Goal: Information Seeking & Learning: Find specific fact

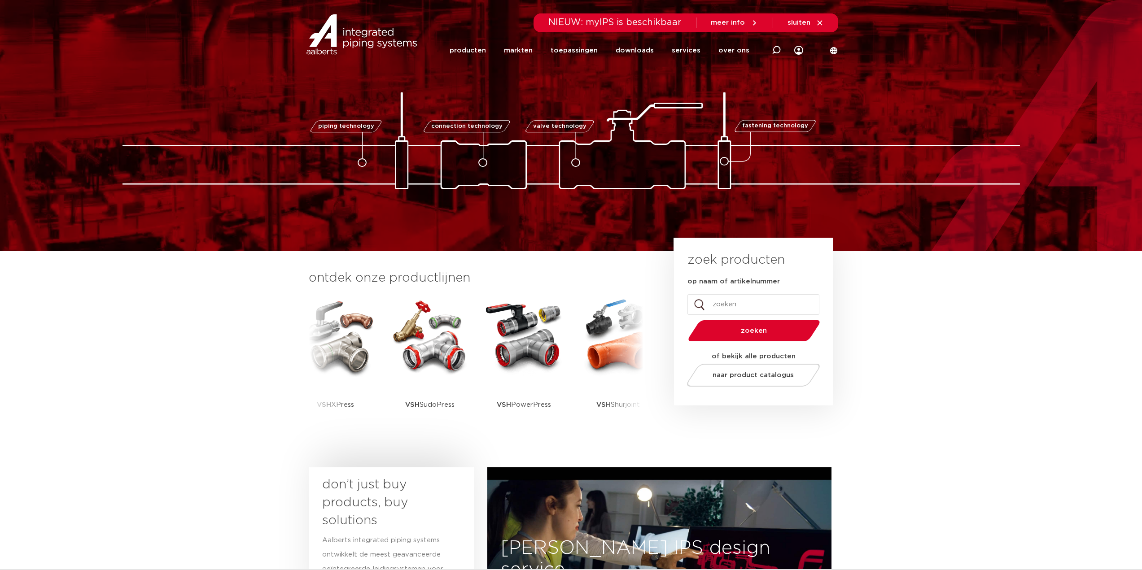
click at [766, 300] on input "op naam of artikelnummer" at bounding box center [753, 304] width 132 height 21
click at [766, 303] on input "op naam of artikelnummer" at bounding box center [753, 304] width 132 height 21
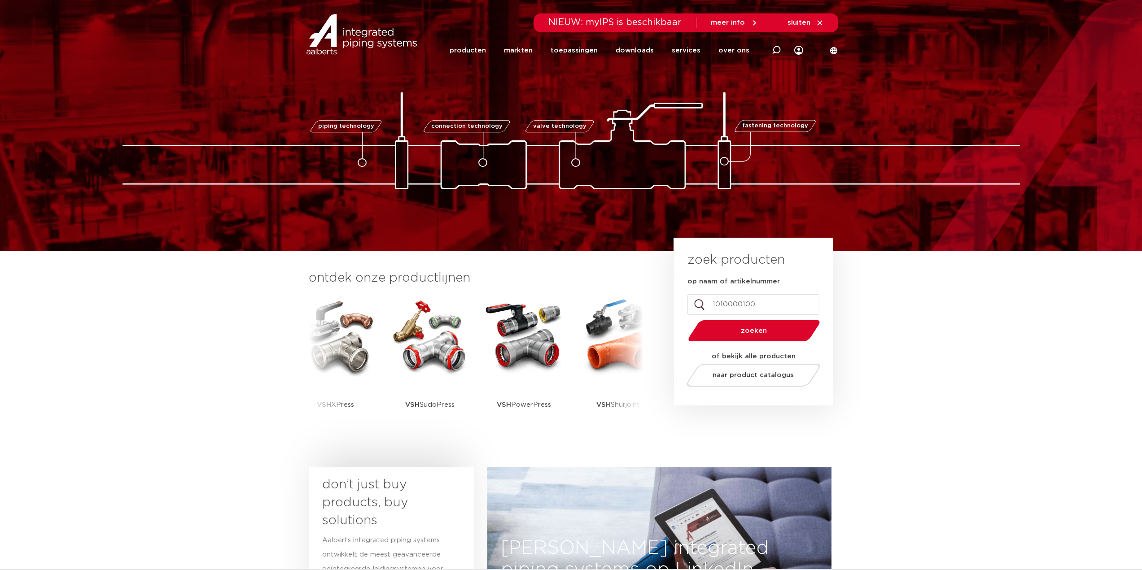
type input "1010000100"
click at [684, 320] on button "zoeken" at bounding box center [753, 331] width 139 height 23
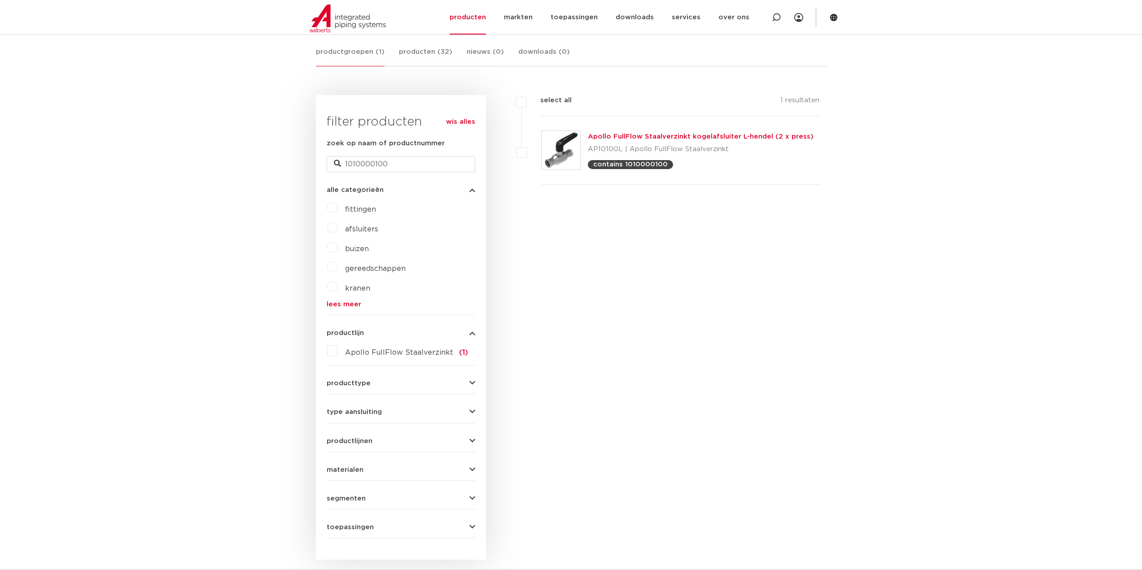
scroll to position [144, 0]
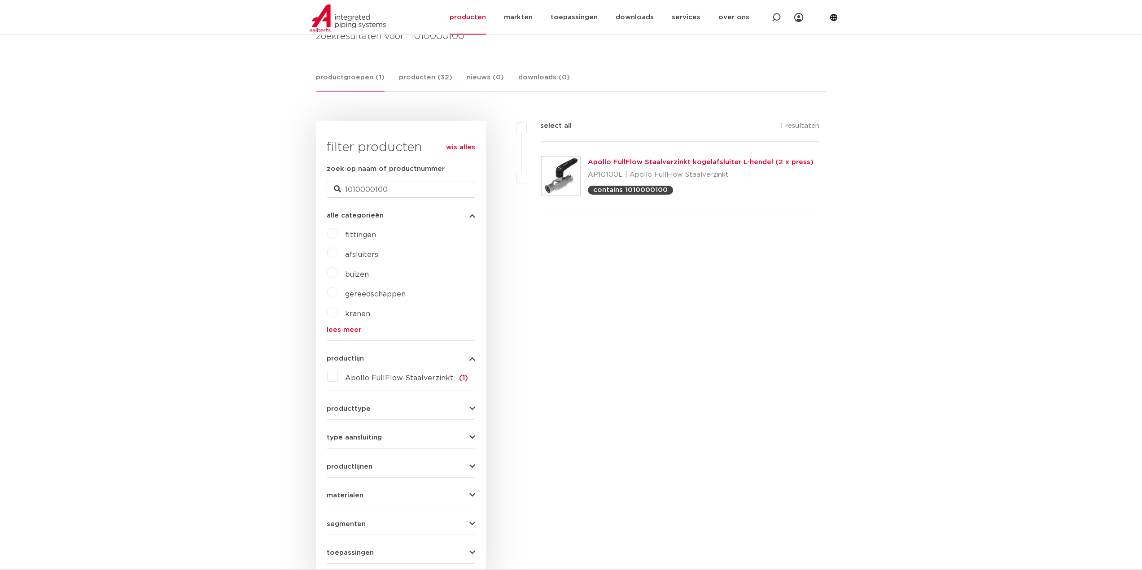
click at [670, 159] on link "Apollo FullFlow Staalverzinkt kogelafsluiter L-hendel (2 x press)" at bounding box center [701, 162] width 226 height 7
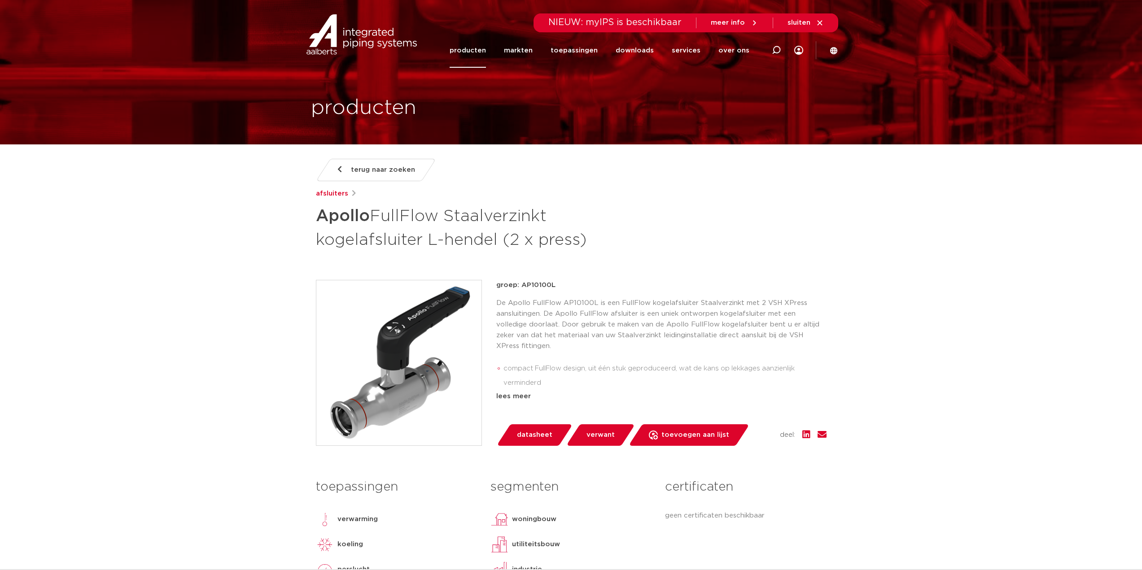
click at [377, 43] on img at bounding box center [361, 34] width 115 height 40
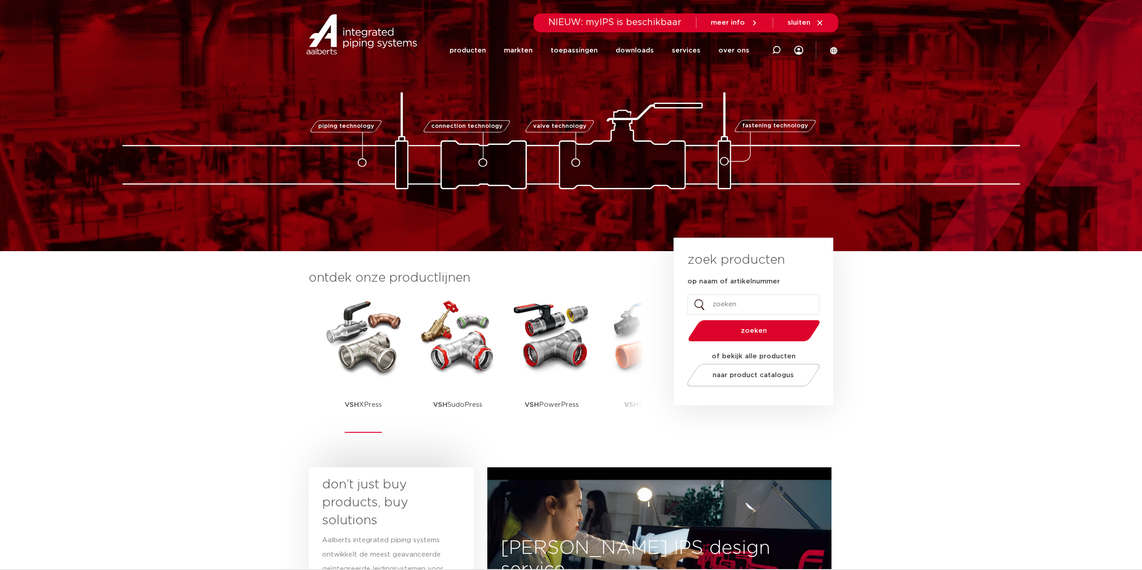
click at [374, 366] on img at bounding box center [363, 336] width 81 height 81
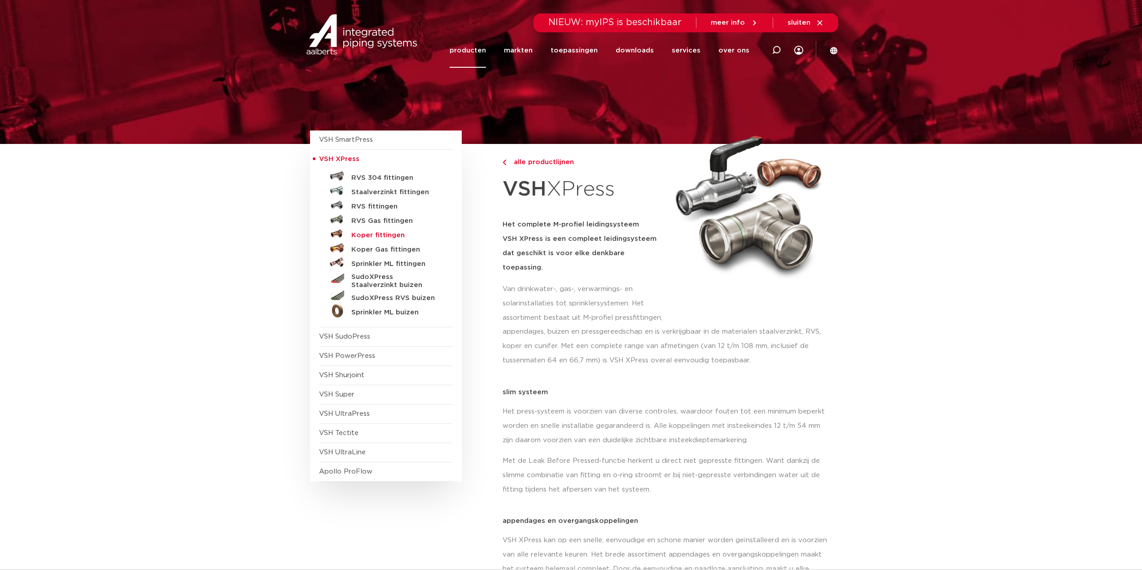
click at [394, 236] on h5 "Koper fittingen" at bounding box center [395, 236] width 89 height 8
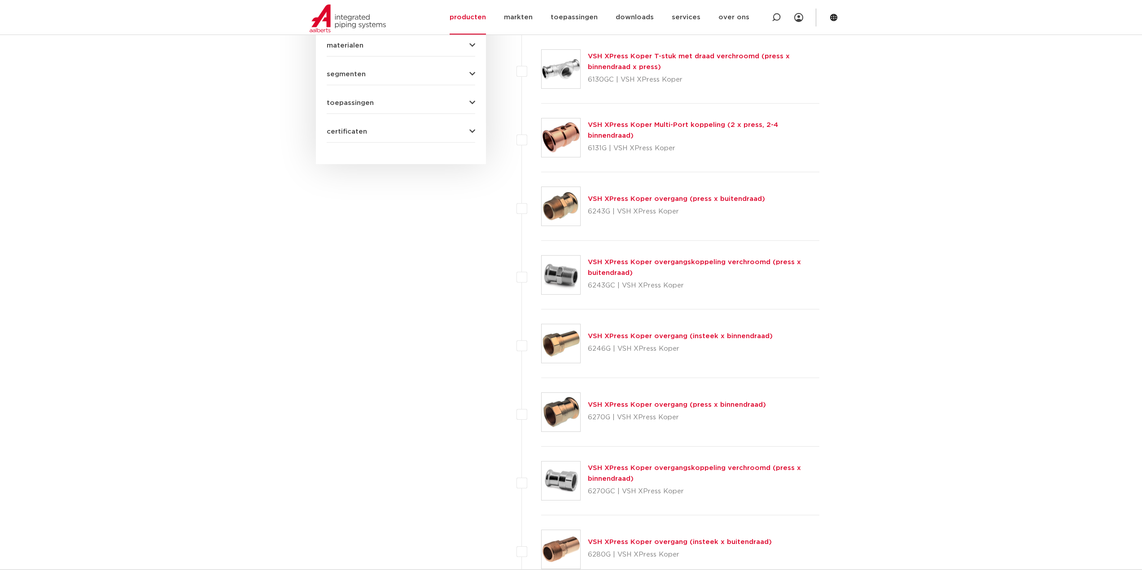
scroll to position [503, 0]
click at [569, 336] on img at bounding box center [561, 343] width 39 height 39
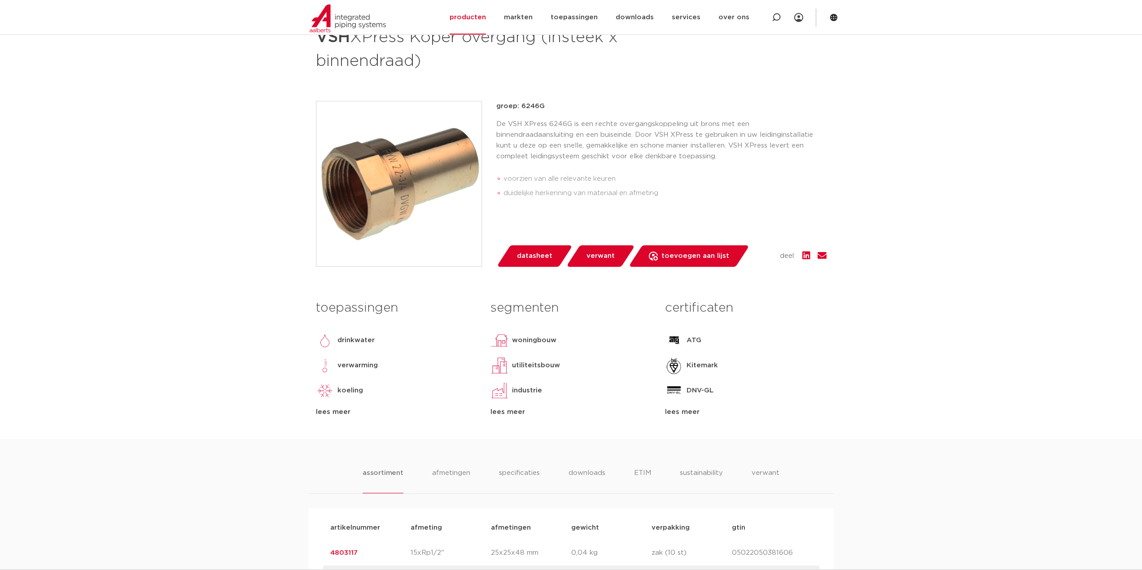
scroll to position [90, 0]
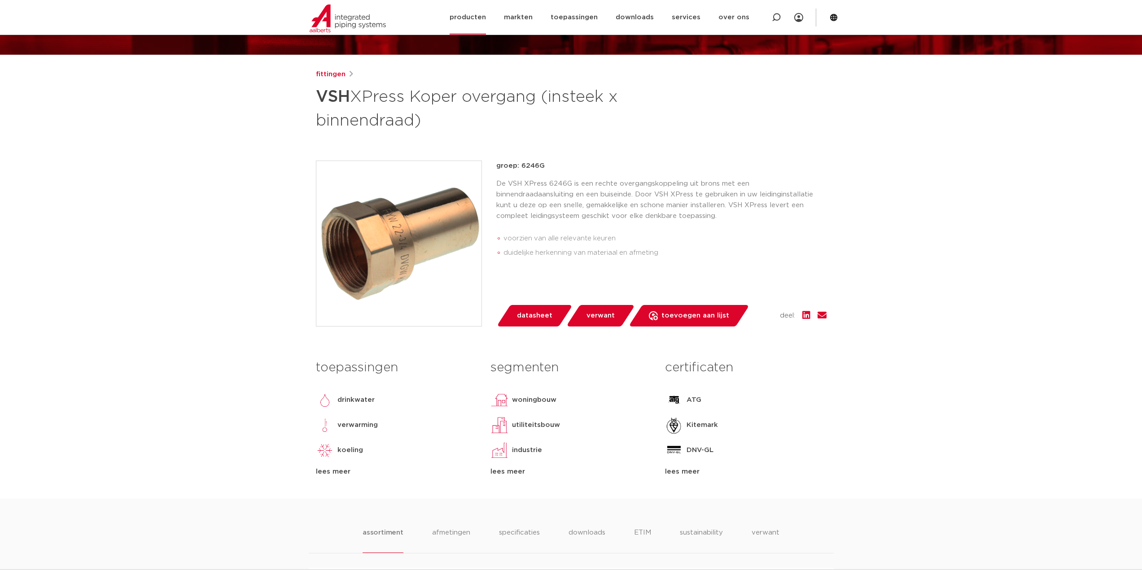
click at [347, 21] on img at bounding box center [348, 18] width 76 height 28
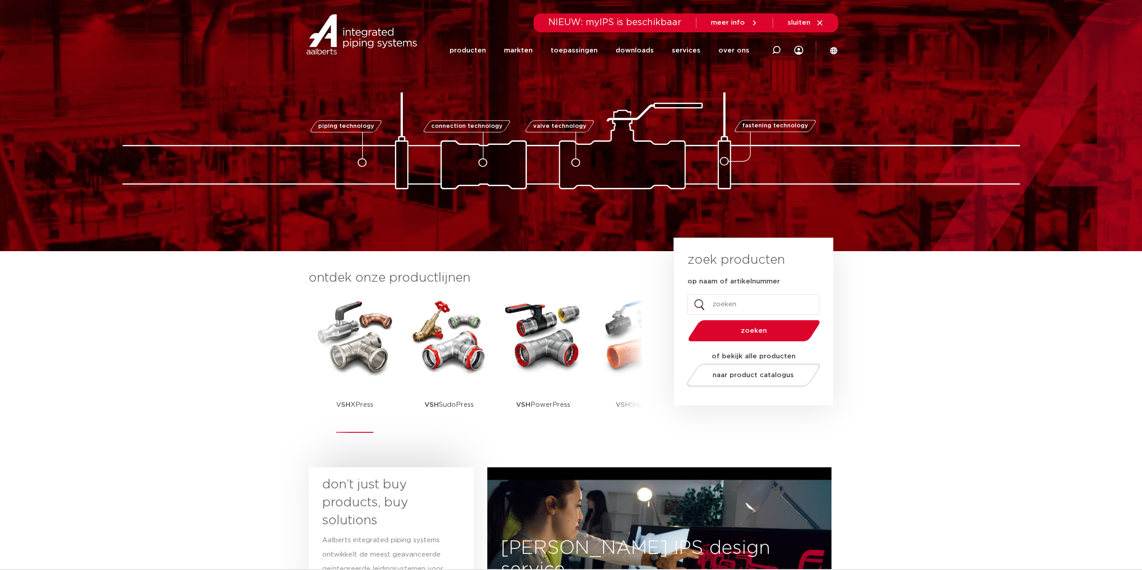
click at [378, 338] on img at bounding box center [355, 336] width 81 height 81
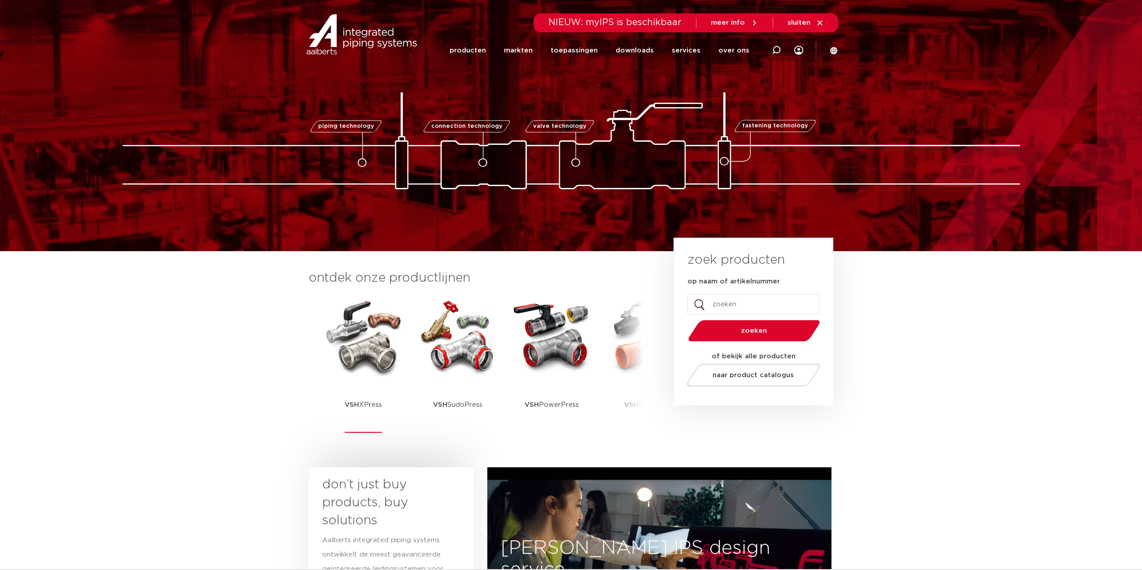
scroll to position [3, 0]
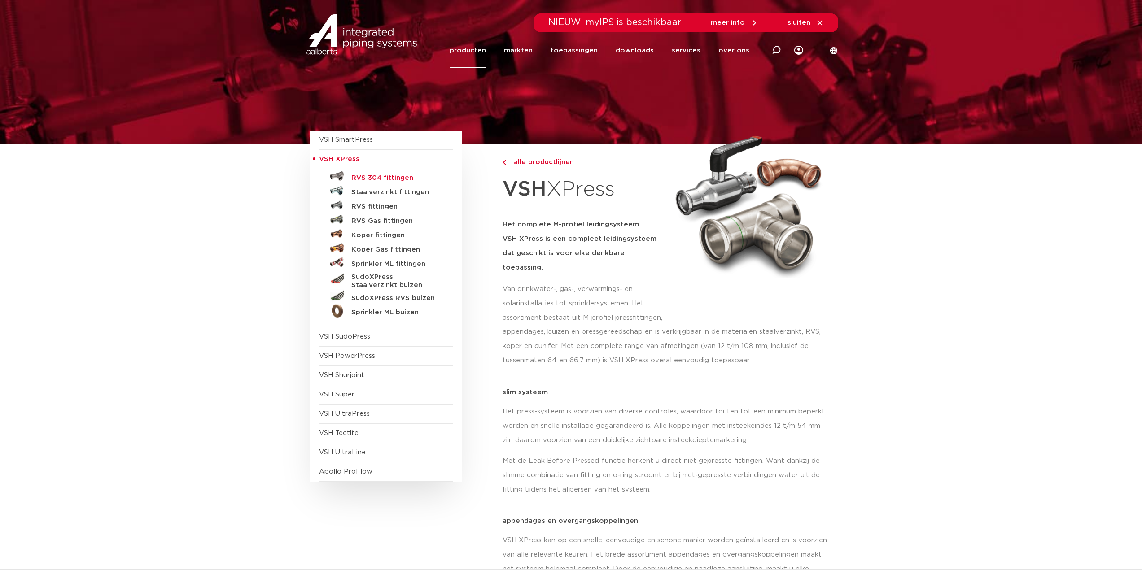
click at [380, 178] on h5 "RVS 304 fittingen" at bounding box center [395, 178] width 89 height 8
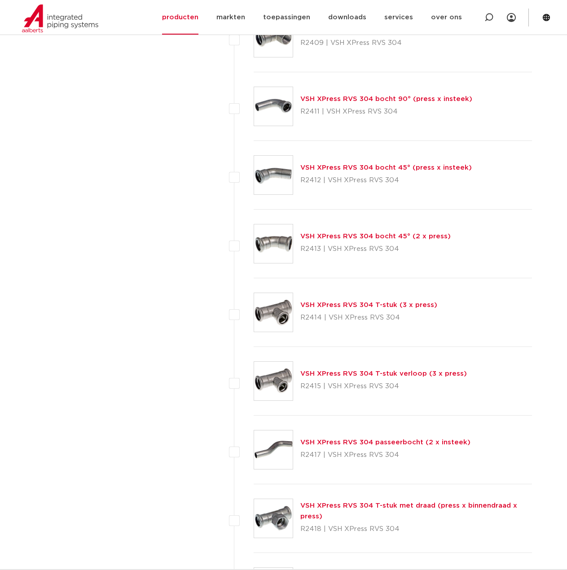
scroll to position [727, 0]
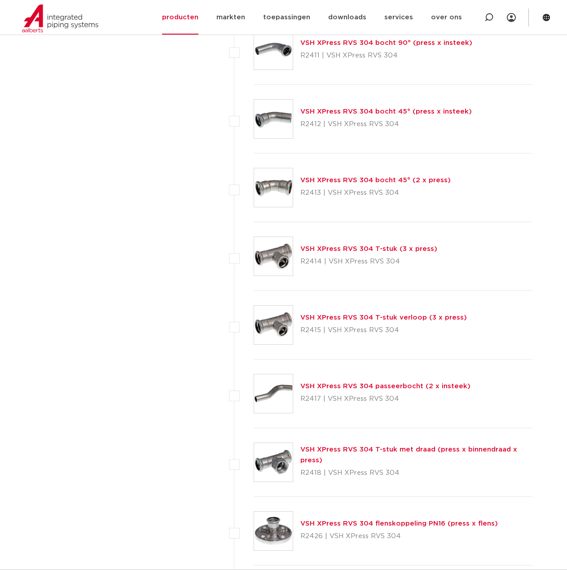
click at [333, 317] on link "VSH XPress RVS 304 T-stuk verloop (3 x press)" at bounding box center [383, 317] width 166 height 7
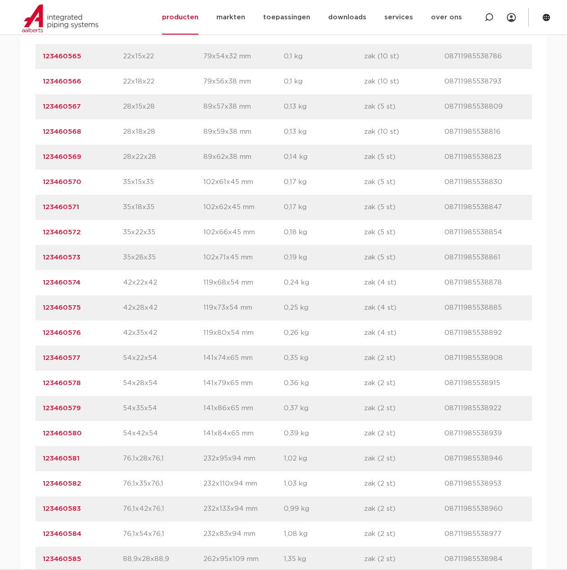
scroll to position [718, 0]
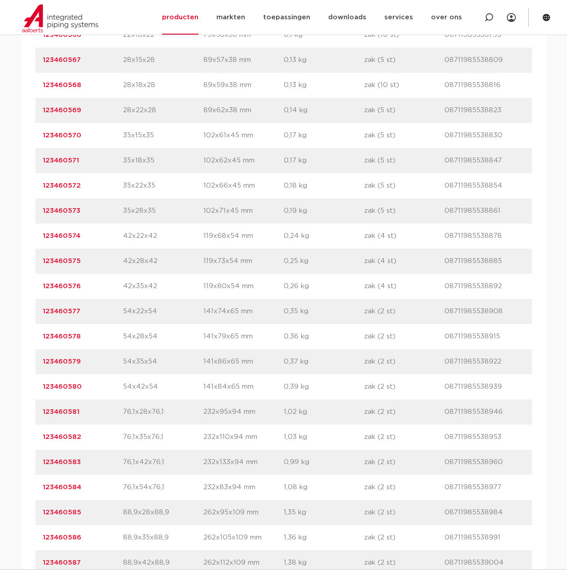
drag, startPoint x: 170, startPoint y: 486, endPoint x: 123, endPoint y: 490, distance: 46.8
click at [123, 490] on p "76,1x54x76,1" at bounding box center [163, 487] width 80 height 11
copy p "76,1x54x76,1"
click at [117, 475] on div "artikelnummer 123460584 afmeting 76,1x54x76,1 afmetingen 232x83x94 mm gewicht 1…" at bounding box center [283, 487] width 496 height 25
drag, startPoint x: 97, startPoint y: 486, endPoint x: 37, endPoint y: 486, distance: 60.1
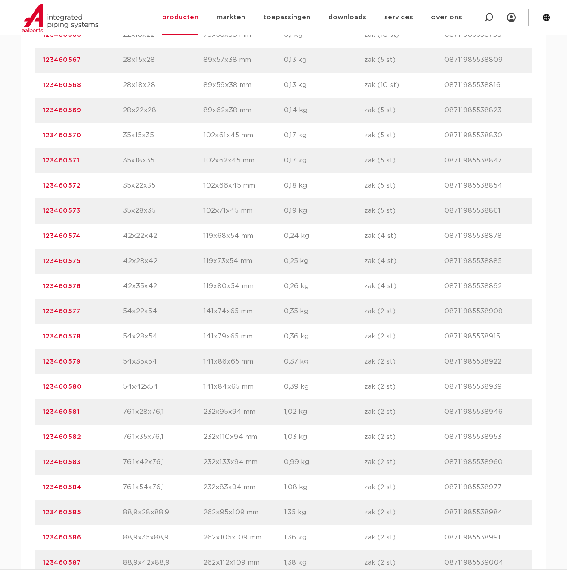
click at [37, 486] on div "artikelnummer 123460584 afmeting 76,1x54x76,1 afmetingen 232x83x94 mm gewicht 1…" at bounding box center [283, 487] width 496 height 25
copy link "123460584"
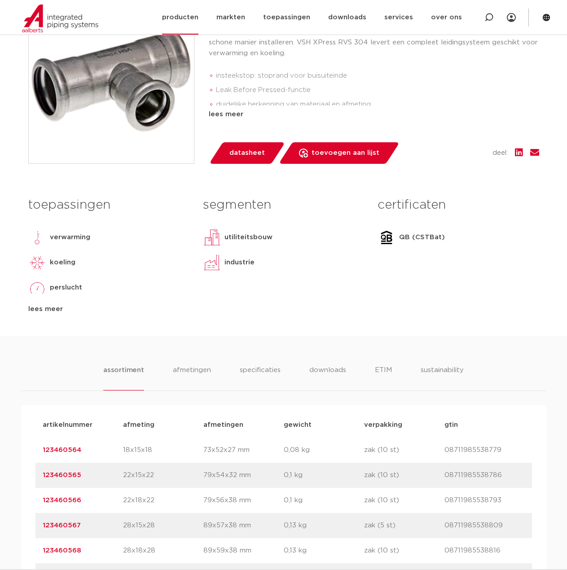
scroll to position [224, 0]
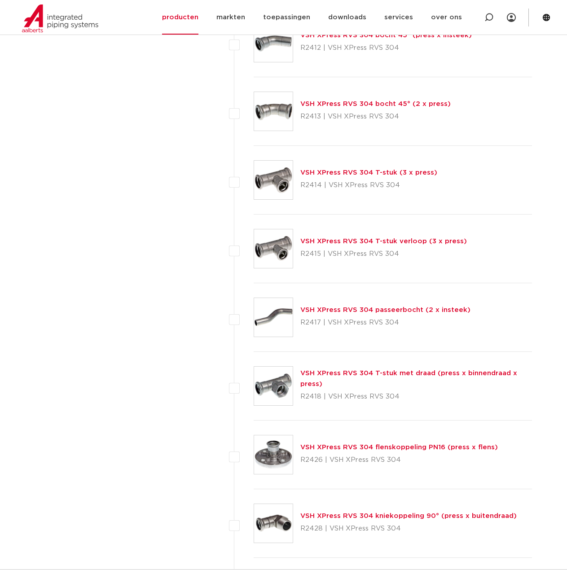
scroll to position [817, 0]
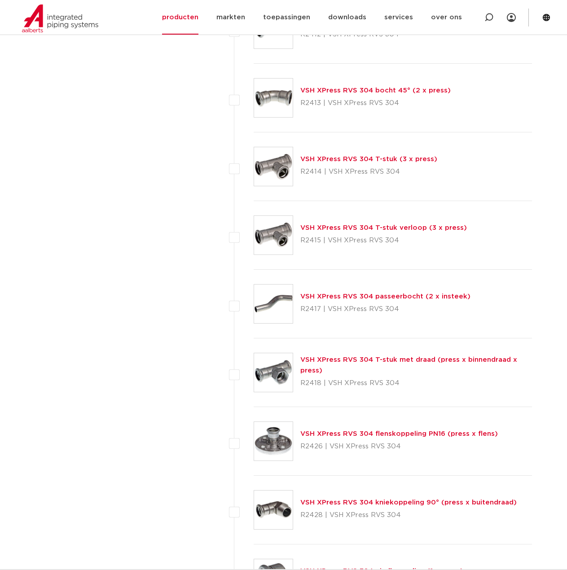
click at [328, 156] on link "VSH XPress RVS 304 T-stuk (3 x press)" at bounding box center [368, 159] width 137 height 7
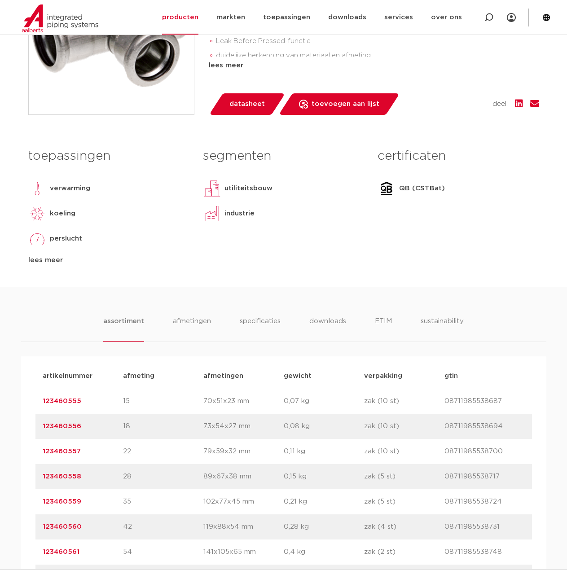
scroll to position [404, 0]
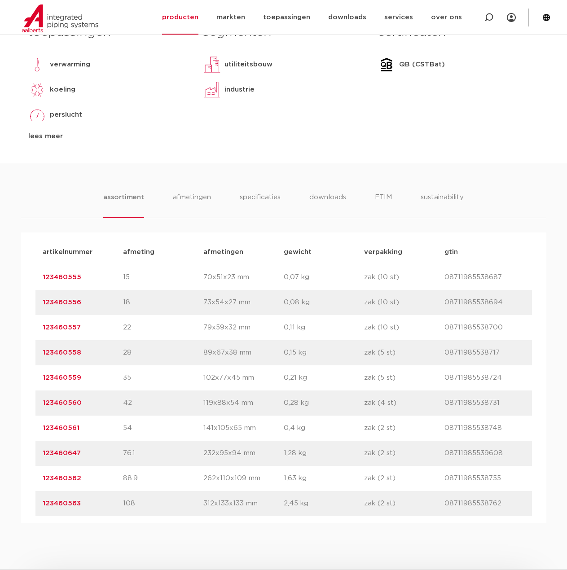
click at [203, 492] on div "artikelnummer 123460563 afmeting 108 [GEOGRAPHIC_DATA] 312x133x133 mm gewicht 2…" at bounding box center [283, 503] width 496 height 25
drag, startPoint x: 144, startPoint y: 454, endPoint x: 114, endPoint y: 454, distance: 30.1
click at [114, 454] on div "artikelnummer 123460647 afmeting 76.1 afmetingen 232x95x94 mm gewicht 1,28 kg v…" at bounding box center [283, 453] width 496 height 25
copy div "afmeting 76.1"
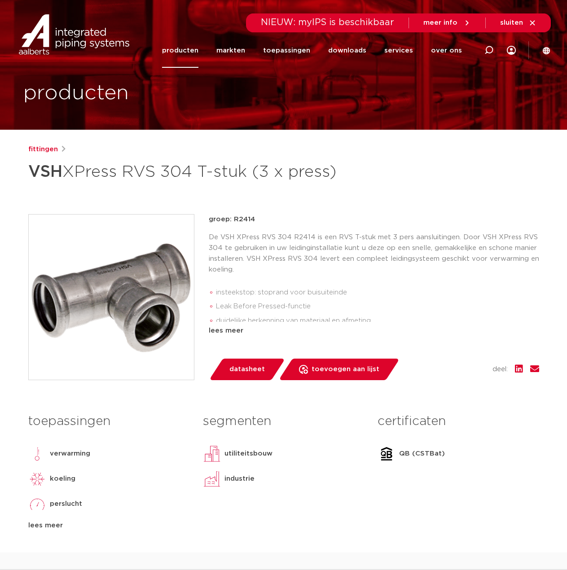
scroll to position [0, 0]
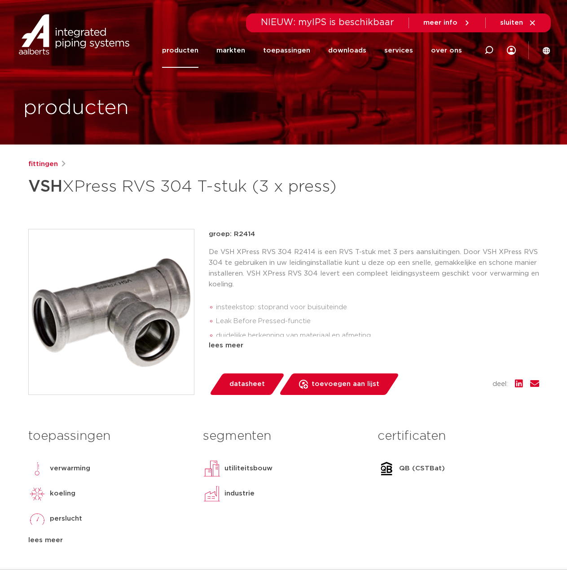
drag, startPoint x: 344, startPoint y: 189, endPoint x: 8, endPoint y: 189, distance: 336.1
copy h1 "VSH XPress RVS 304 T-stuk (3 x press)"
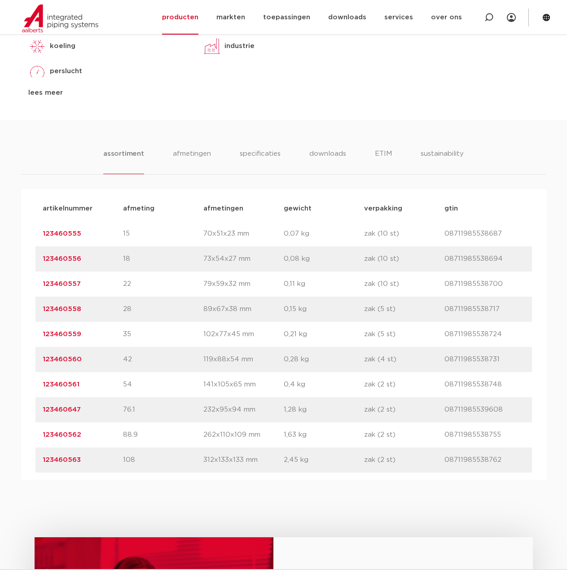
scroll to position [449, 0]
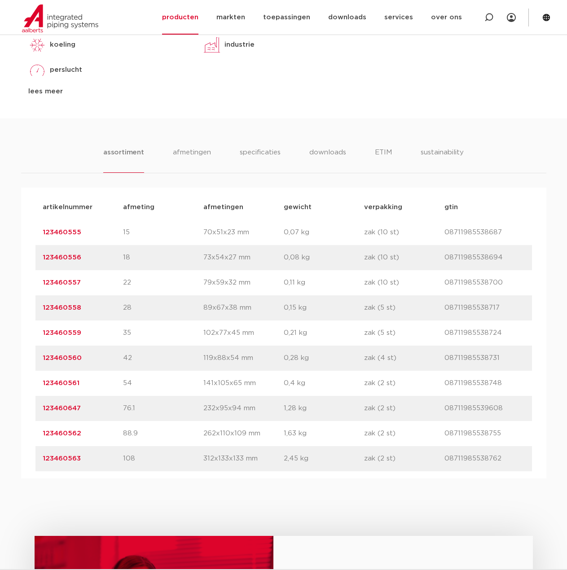
click at [140, 401] on div "artikelnummer 123460647 afmeting 76.1 afmetingen 232x95x94 mm gewicht 1,28 kg v…" at bounding box center [283, 408] width 496 height 25
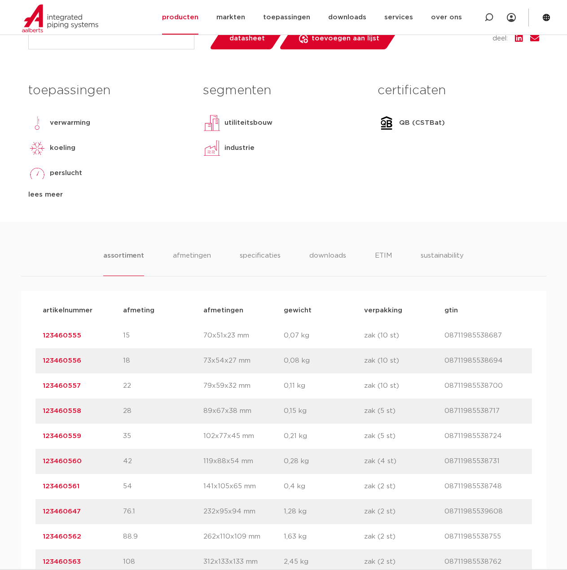
scroll to position [314, 0]
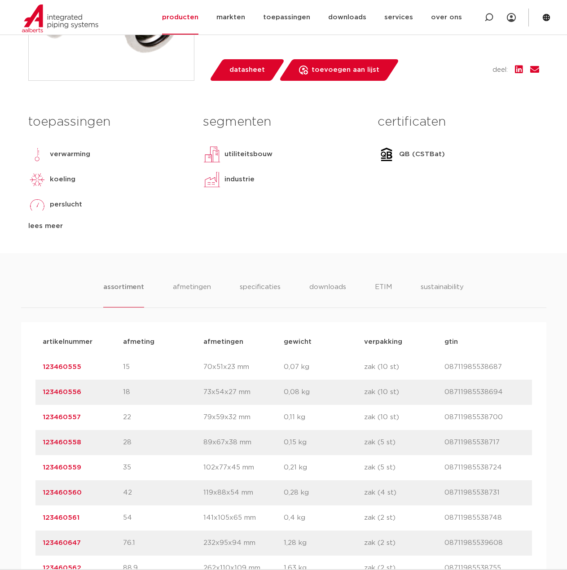
drag, startPoint x: 258, startPoint y: 401, endPoint x: 225, endPoint y: 471, distance: 77.1
click at [258, 401] on div "artikelnummer 123460556 afmeting 18 afmetingen 73x54x27 mm gewicht 0,08 kg verp…" at bounding box center [283, 392] width 496 height 25
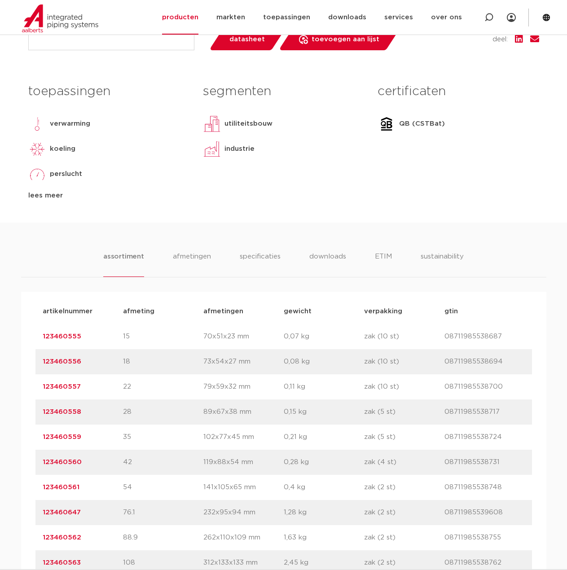
scroll to position [359, 0]
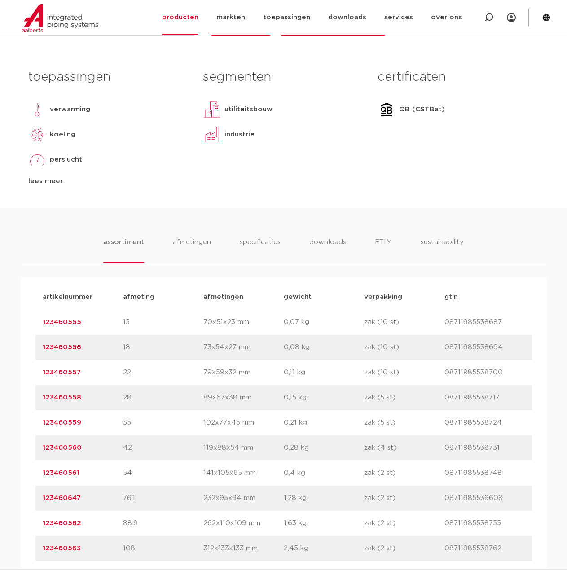
drag, startPoint x: 90, startPoint y: 473, endPoint x: 34, endPoint y: 475, distance: 56.6
click at [34, 475] on div "artikelnummer afmeting afmetingen gewicht verpakking gtin artikelnummer 1234605…" at bounding box center [283, 422] width 525 height 291
copy link "123460561"
drag, startPoint x: 181, startPoint y: 222, endPoint x: 140, endPoint y: 383, distance: 166.5
click at [181, 222] on div "assortiment afmetingen specificaties downloads ETIM sustainability assortiment …" at bounding box center [283, 388] width 567 height 360
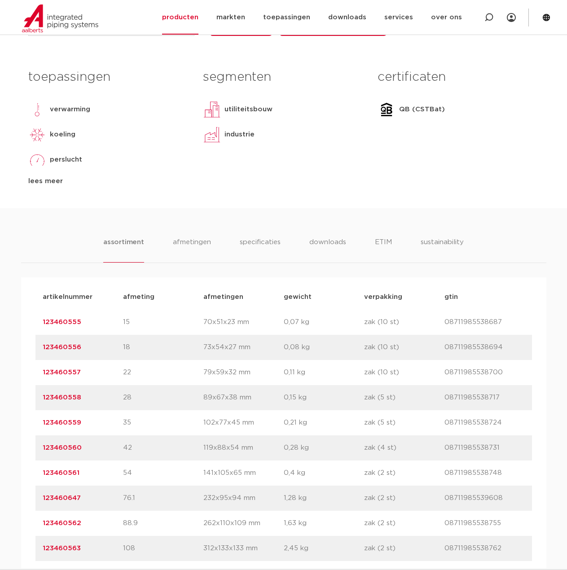
drag, startPoint x: 100, startPoint y: 424, endPoint x: 38, endPoint y: 424, distance: 61.9
click at [36, 423] on div "artikelnummer 123460559 afmeting 35 afmetingen 102x77x45 mm gewicht 0,21 kg ver…" at bounding box center [283, 422] width 496 height 25
copy link "123460559"
click at [218, 207] on div "toepassingen verwarming koeling perslucht solar installatie lees meer lees mind…" at bounding box center [284, 137] width 524 height 144
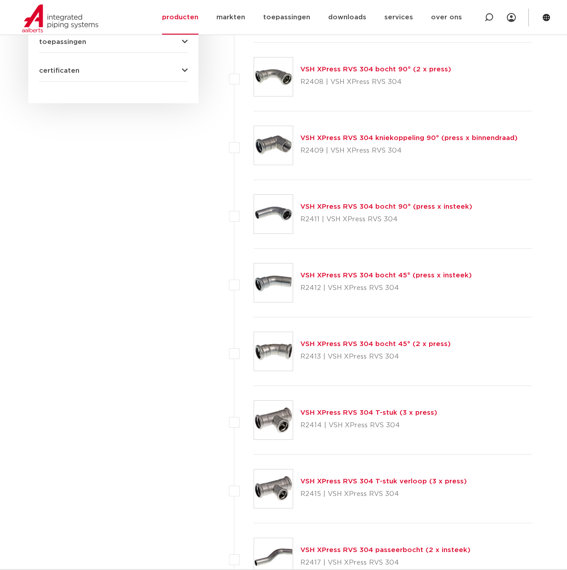
scroll to position [548, 0]
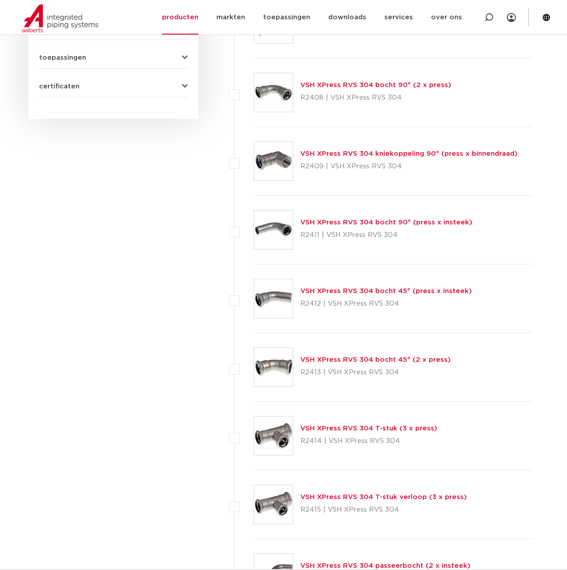
click at [348, 220] on link "VSH XPress RVS 304 bocht 90° (press x insteek)" at bounding box center [386, 222] width 172 height 7
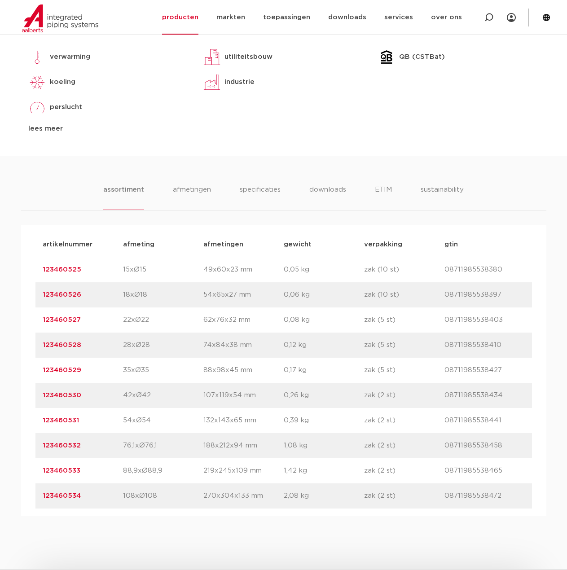
scroll to position [449, 0]
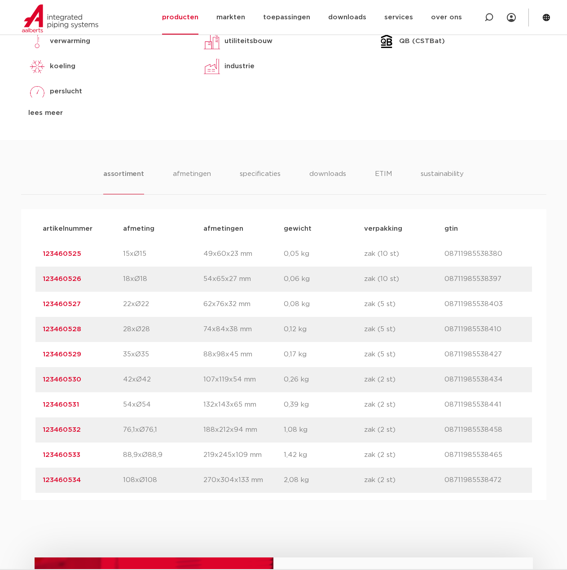
drag, startPoint x: 83, startPoint y: 401, endPoint x: 35, endPoint y: 406, distance: 48.2
click at [35, 406] on div "artikelnummer afmeting [GEOGRAPHIC_DATA] gewicht verpakking gtin artikelnummer …" at bounding box center [283, 354] width 525 height 291
copy link "123460531"
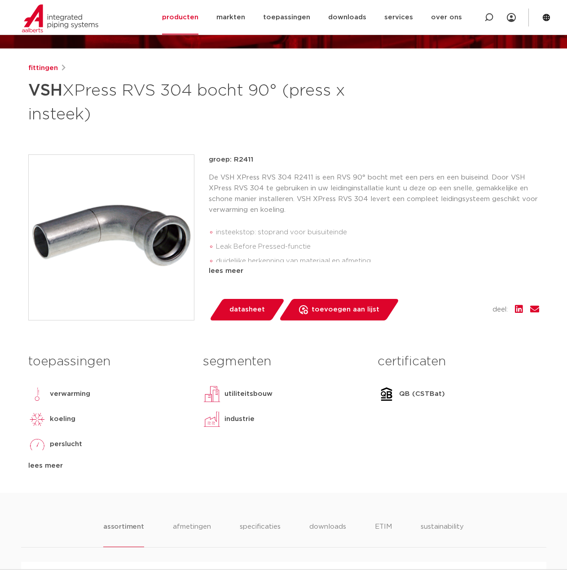
scroll to position [0, 0]
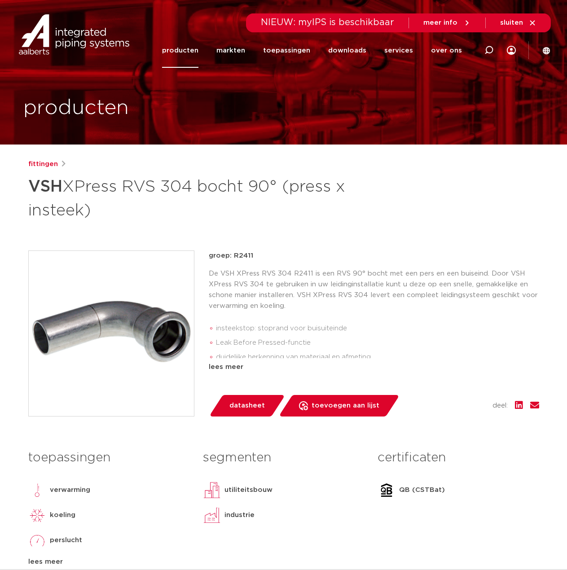
drag, startPoint x: 487, startPoint y: 48, endPoint x: 477, endPoint y: 47, distance: 9.5
click at [487, 48] on icon at bounding box center [488, 50] width 9 height 9
paste input "2020000100"
type input "2020000100"
click button "Zoeken" at bounding box center [0, 0] width 0 height 0
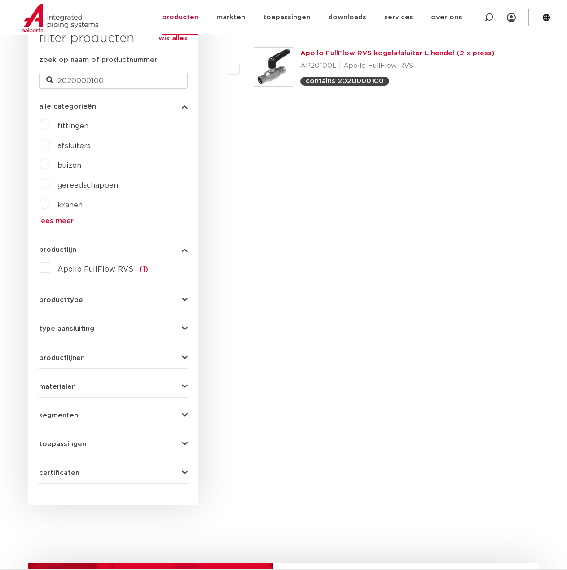
scroll to position [189, 0]
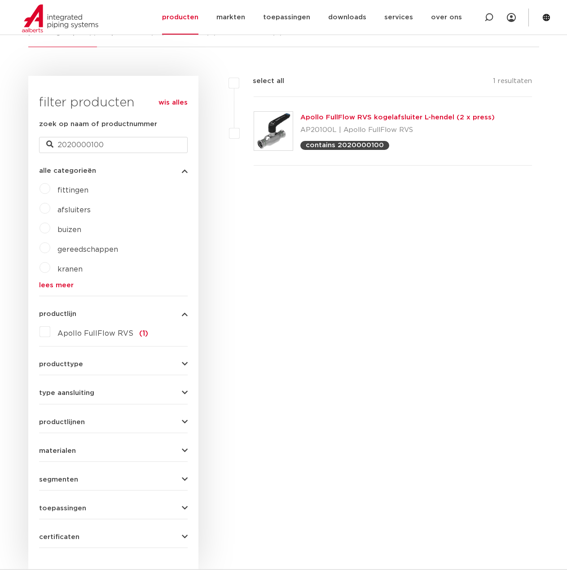
click at [342, 115] on link "Apollo FullFlow RVS kogelafsluiter L-hendel (2 x press)" at bounding box center [397, 117] width 194 height 7
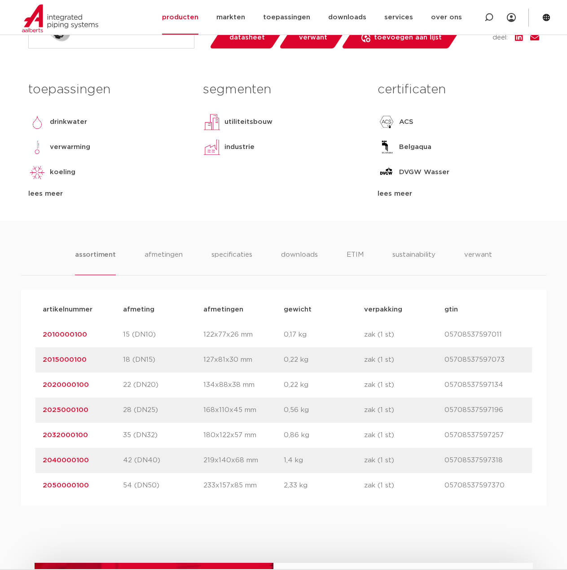
scroll to position [404, 0]
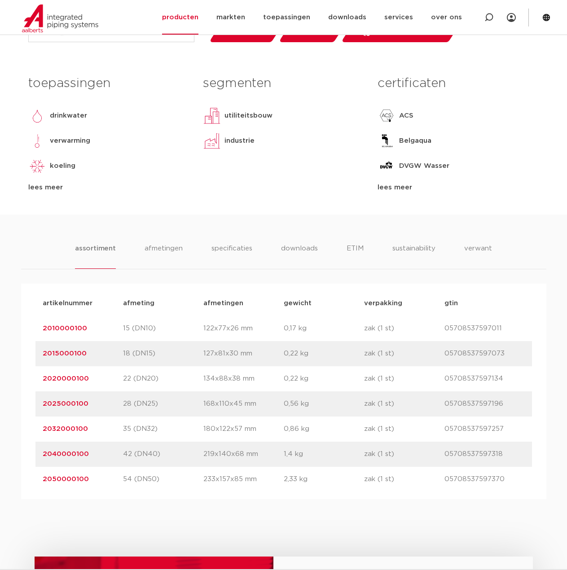
drag, startPoint x: 100, startPoint y: 430, endPoint x: 40, endPoint y: 436, distance: 59.6
click at [40, 436] on div "artikelnummer 2032000100 afmeting 35 (DN32) afmetingen 180x122x57 mm gewicht 0,…" at bounding box center [283, 428] width 496 height 25
copy link "2032000100"
click at [139, 434] on p "35 (DN32)" at bounding box center [163, 429] width 80 height 11
drag, startPoint x: 91, startPoint y: 477, endPoint x: 29, endPoint y: 477, distance: 61.9
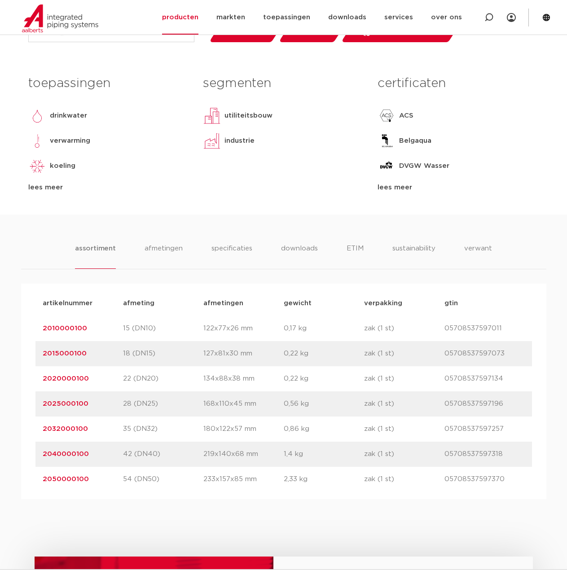
click at [29, 477] on div "artikelnummer afmeting afmetingen gewicht verpakking gtin artikelnummer 2010000…" at bounding box center [283, 391] width 525 height 215
copy link "2050000100"
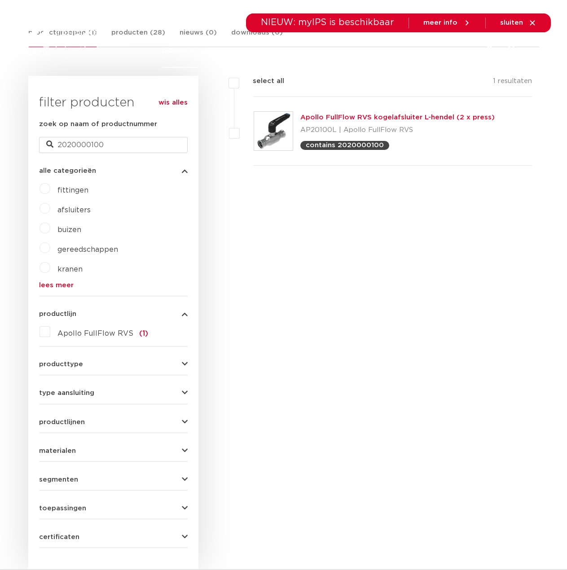
scroll to position [189, 0]
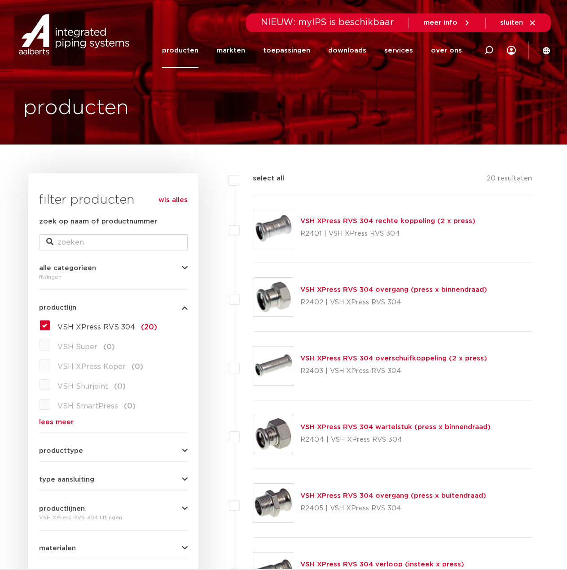
click at [76, 44] on img at bounding box center [74, 34] width 115 height 40
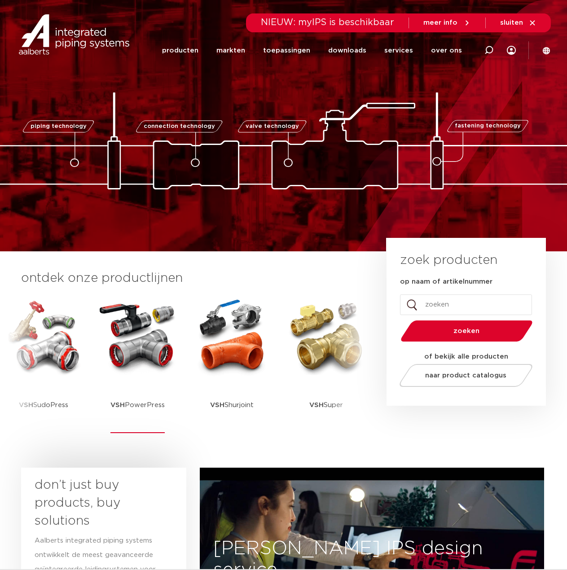
click at [153, 339] on img at bounding box center [137, 336] width 81 height 81
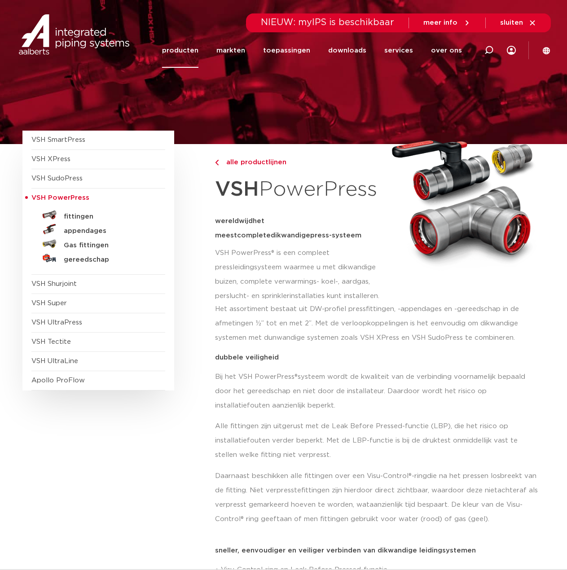
click at [94, 31] on img at bounding box center [74, 34] width 115 height 40
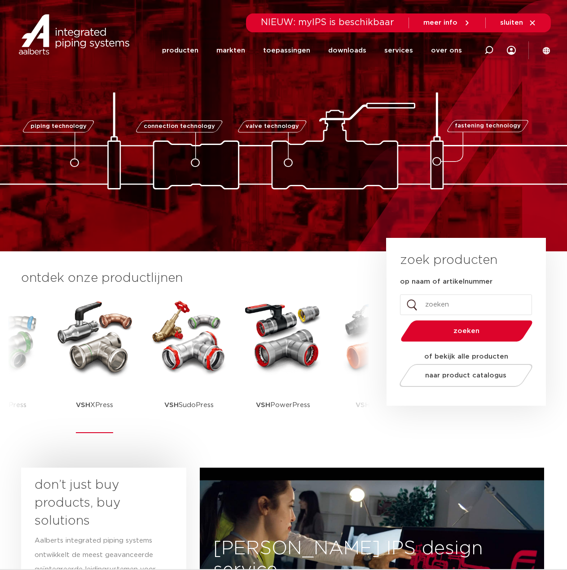
click at [90, 357] on img at bounding box center [94, 336] width 81 height 81
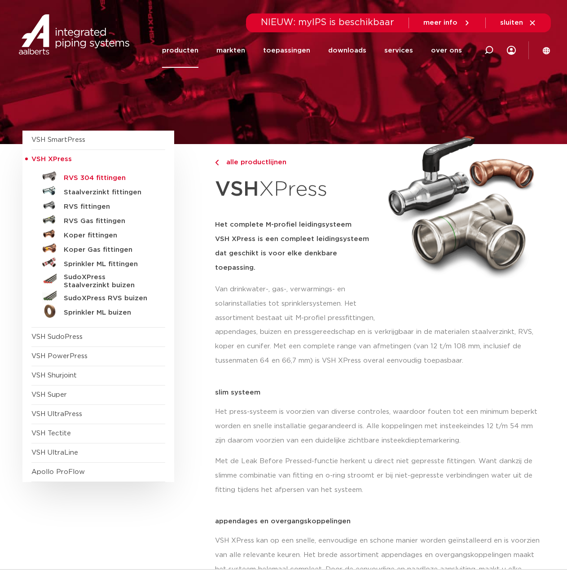
click at [99, 178] on h5 "RVS 304 fittingen" at bounding box center [108, 178] width 89 height 8
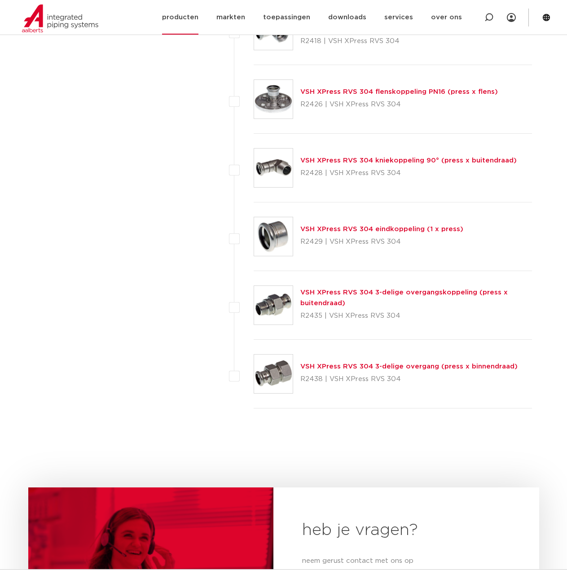
scroll to position [1212, 0]
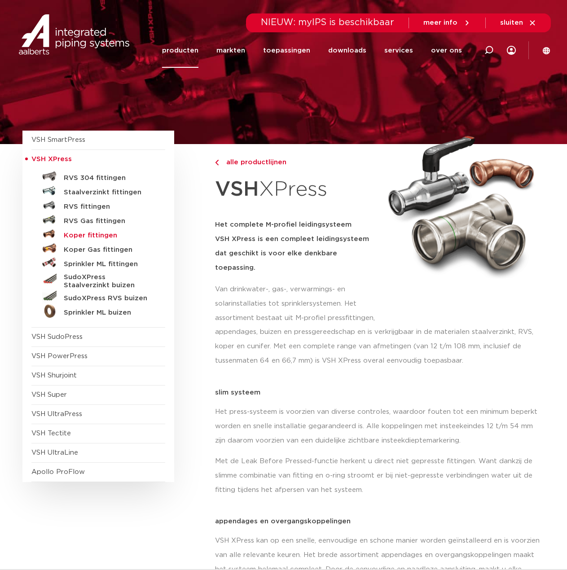
click at [105, 237] on h5 "Koper fittingen" at bounding box center [108, 236] width 89 height 8
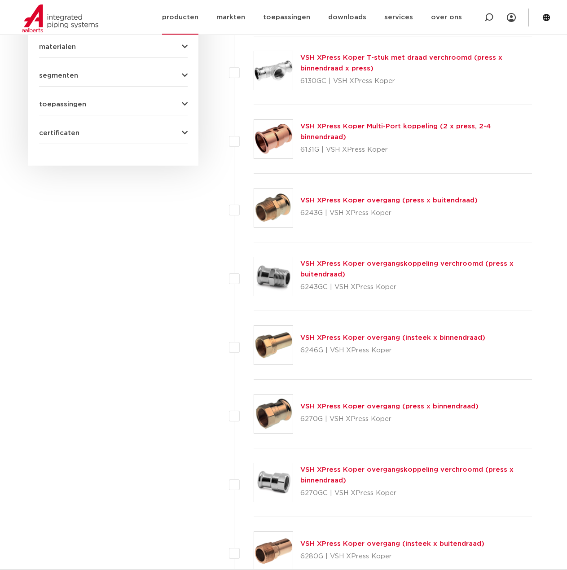
scroll to position [494, 0]
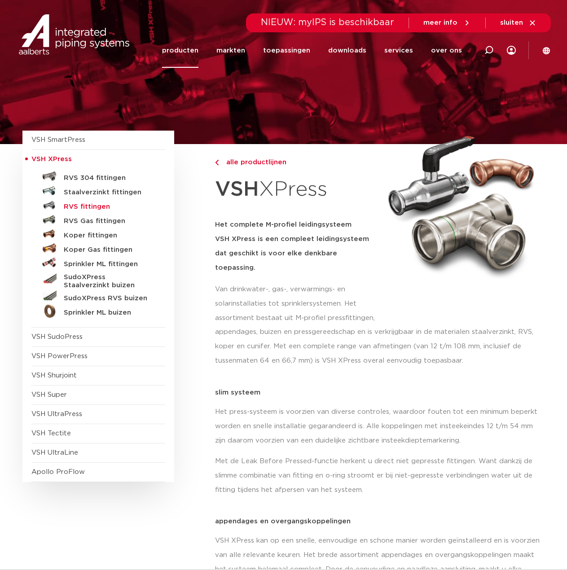
click at [96, 207] on h5 "RVS fittingen" at bounding box center [108, 207] width 89 height 8
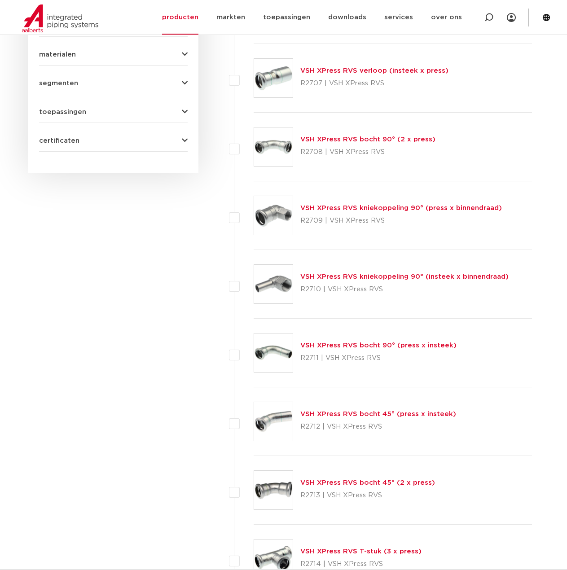
click at [353, 74] on link "VSH XPress RVS verloop (insteek x press)" at bounding box center [374, 70] width 148 height 7
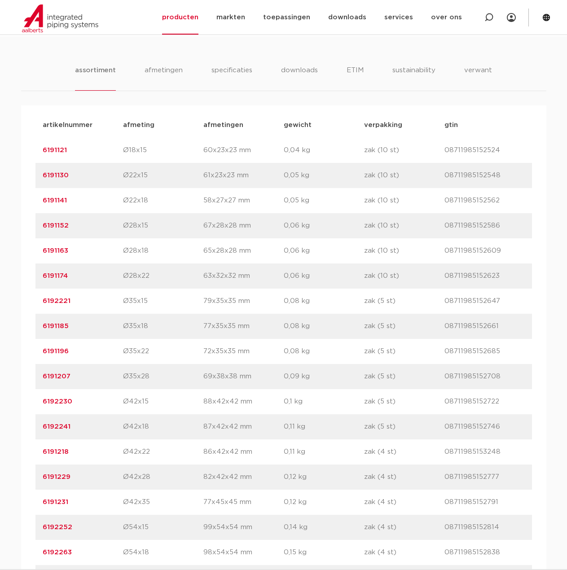
scroll to position [539, 0]
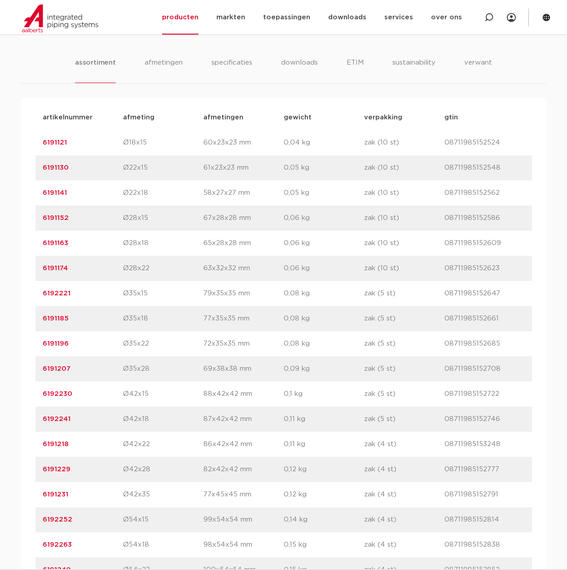
click at [127, 415] on p "Ø42x18" at bounding box center [163, 419] width 80 height 11
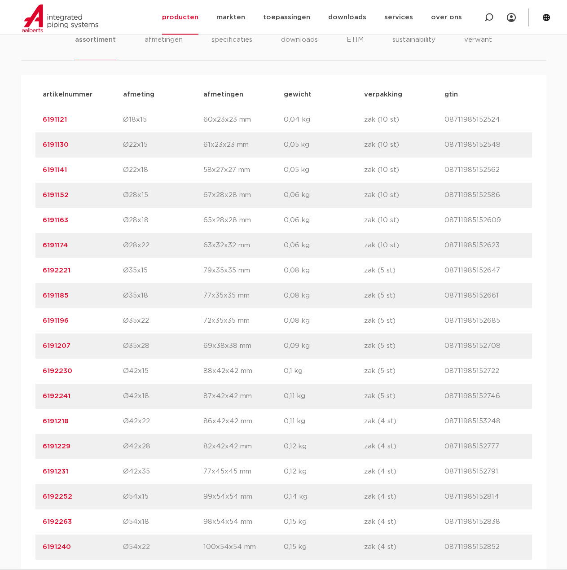
scroll to position [583, 0]
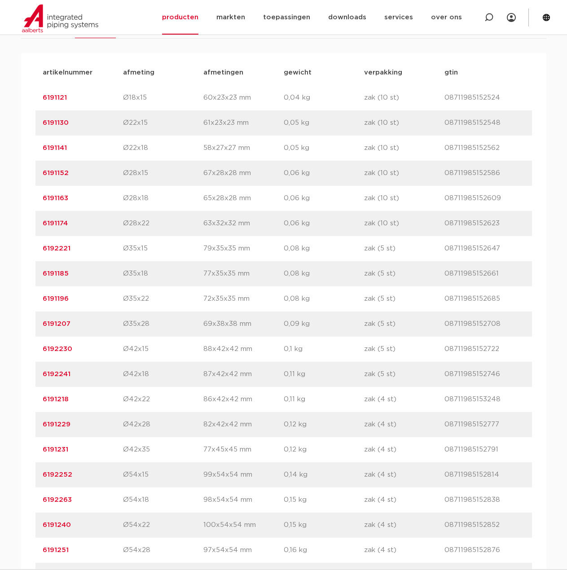
drag, startPoint x: 78, startPoint y: 473, endPoint x: 37, endPoint y: 474, distance: 40.4
click at [37, 474] on div "artikelnummer 6192252 afmeting Ø54x15 afmetingen 99x54x54 mm gewicht 0,14 kg ve…" at bounding box center [283, 474] width 496 height 25
copy link "6192252"
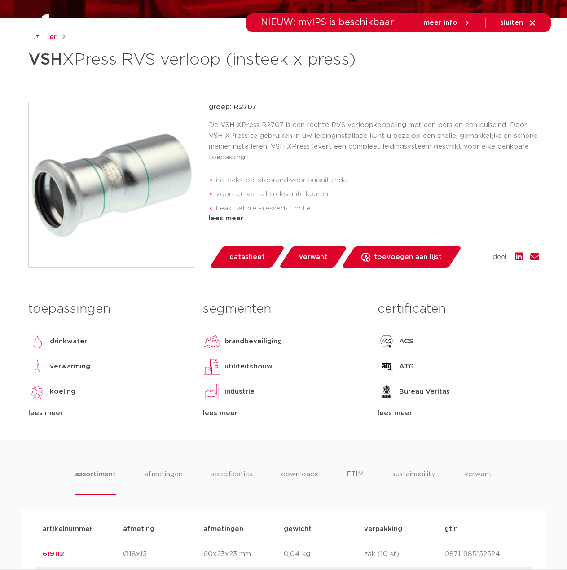
scroll to position [0, 0]
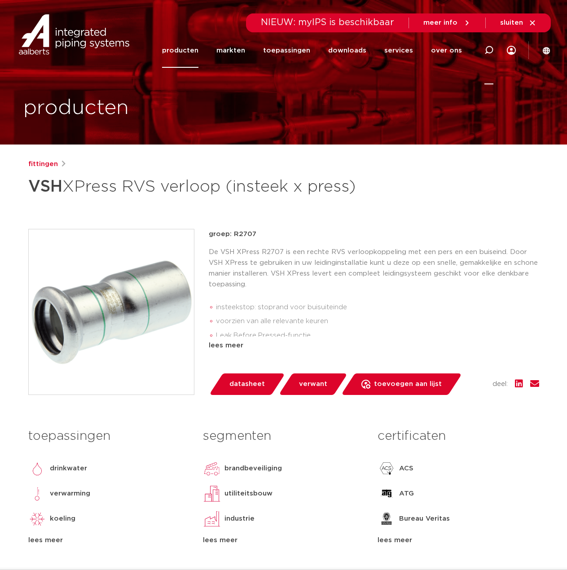
click at [487, 49] on icon at bounding box center [488, 50] width 9 height 9
paste input "2010001010"
type input "2010001010"
click button "Zoeken" at bounding box center [0, 0] width 0 height 0
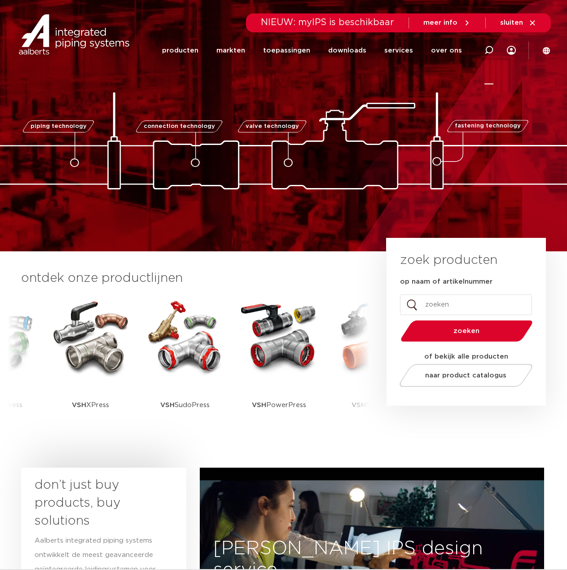
click at [490, 47] on icon at bounding box center [488, 50] width 9 height 9
paste input "123460527"
type input "123460527"
click button "Zoeken" at bounding box center [0, 0] width 0 height 0
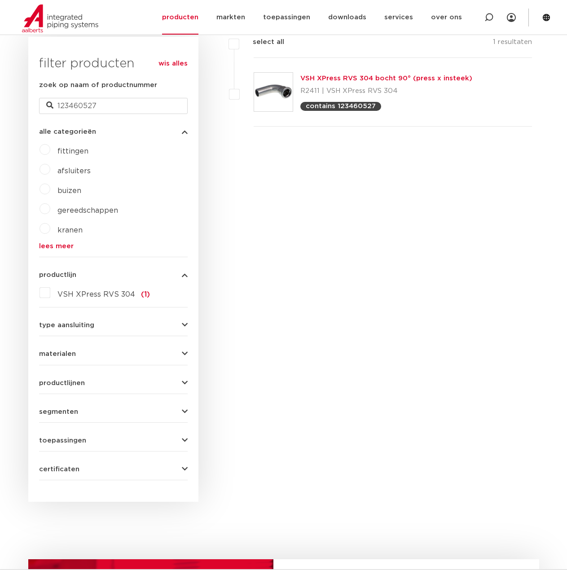
scroll to position [135, 0]
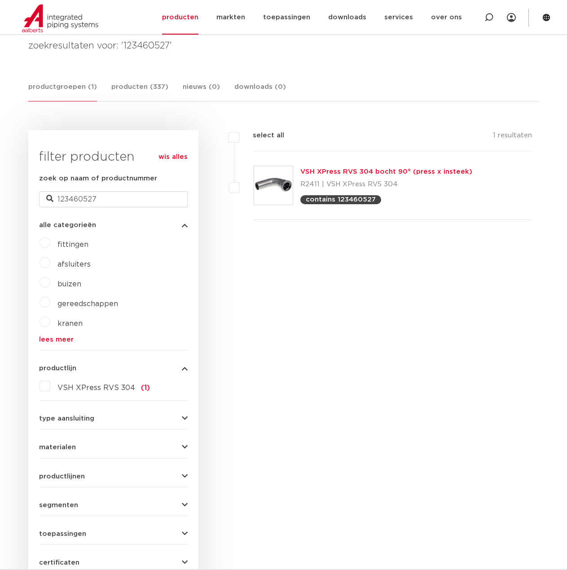
click at [332, 168] on link "VSH XPress RVS 304 bocht 90° (press x insteek)" at bounding box center [386, 171] width 172 height 7
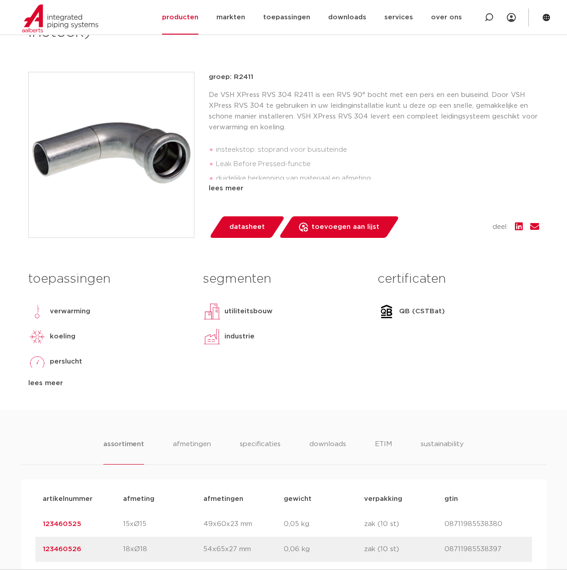
scroll to position [404, 0]
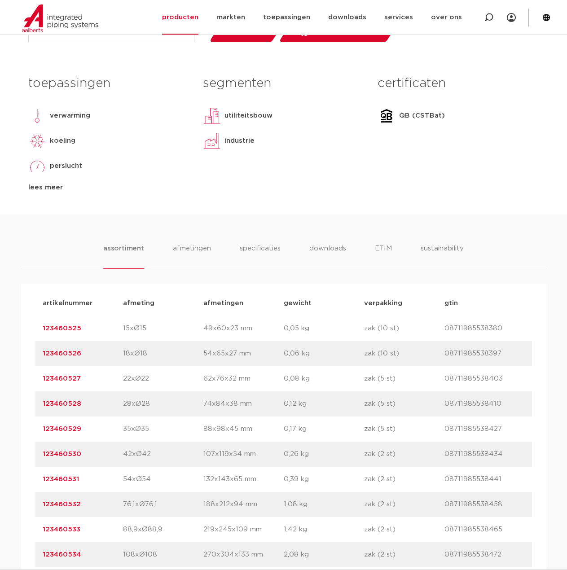
drag, startPoint x: 76, startPoint y: 330, endPoint x: 36, endPoint y: 330, distance: 40.4
click at [36, 330] on div "artikelnummer 123460525 afmeting 15xØ15 [GEOGRAPHIC_DATA] 49x60x23 mm gewicht 0…" at bounding box center [283, 328] width 496 height 25
copy link "123460525"
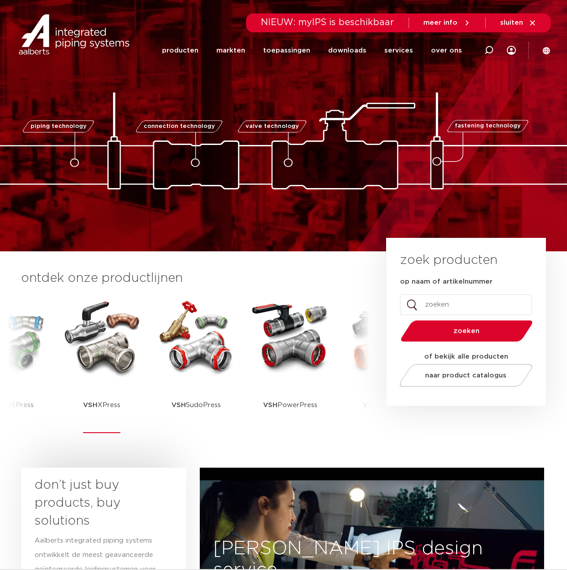
click at [88, 333] on img at bounding box center [101, 336] width 81 height 81
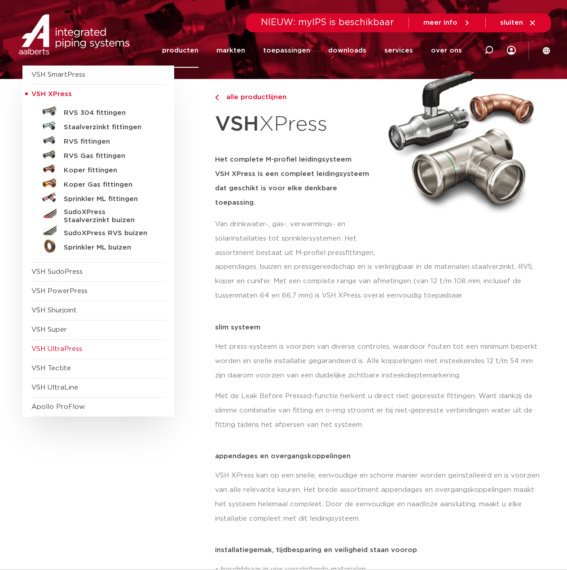
scroll to position [90, 0]
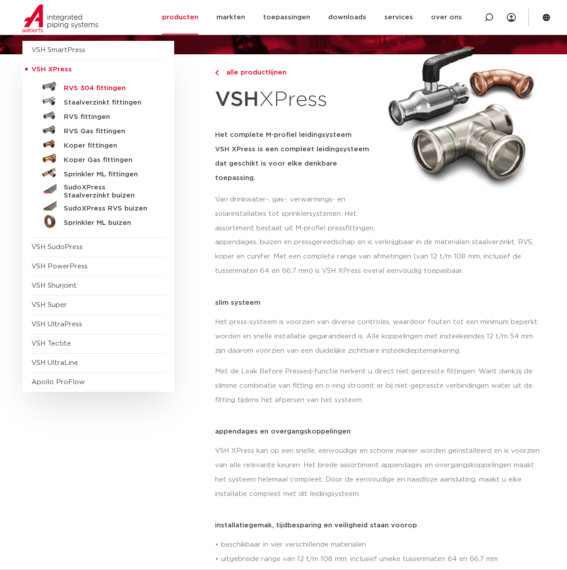
click at [84, 84] on h5 "RVS 304 fittingen" at bounding box center [108, 88] width 89 height 8
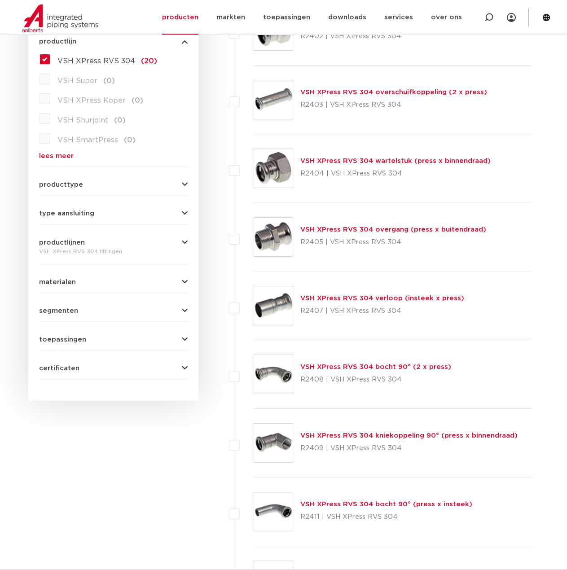
scroll to position [314, 0]
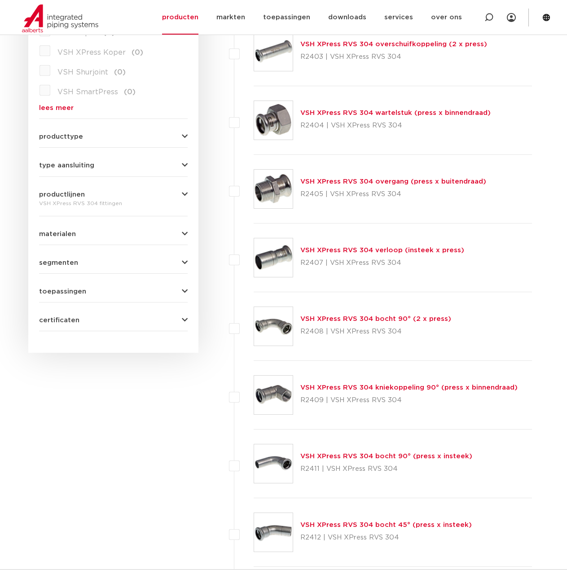
click at [330, 317] on link "VSH XPress RVS 304 bocht 90° (2 x press)" at bounding box center [375, 318] width 151 height 7
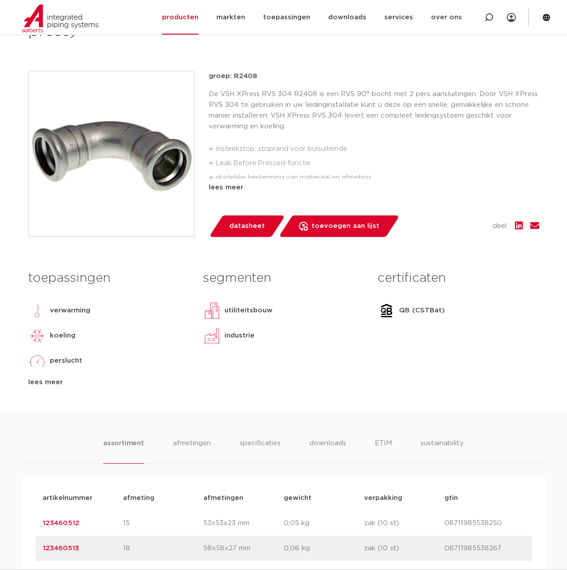
scroll to position [359, 0]
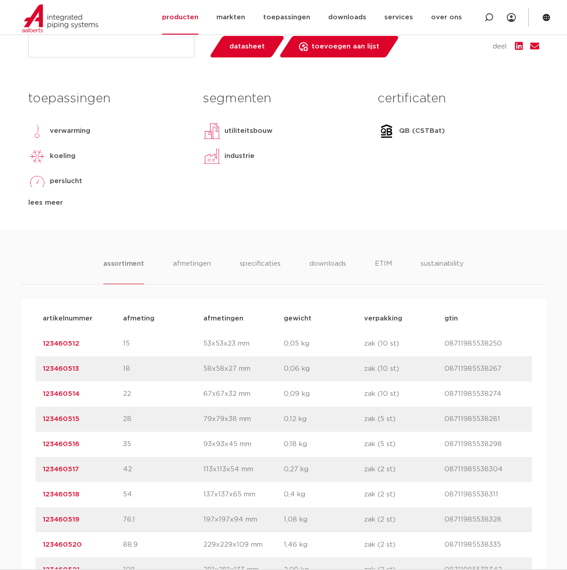
drag, startPoint x: 92, startPoint y: 339, endPoint x: 38, endPoint y: 338, distance: 54.3
click at [38, 338] on div "artikelnummer 123460512 afmeting 15 [GEOGRAPHIC_DATA] 53x53x23 mm gewicht 0,05 …" at bounding box center [283, 343] width 496 height 25
copy link "123460512"
drag, startPoint x: 105, startPoint y: 445, endPoint x: 34, endPoint y: 442, distance: 71.4
click at [34, 442] on div "artikelnummer afmeting afmetingen gewicht verpakking gtin artikelnummer 1234605…" at bounding box center [283, 444] width 525 height 291
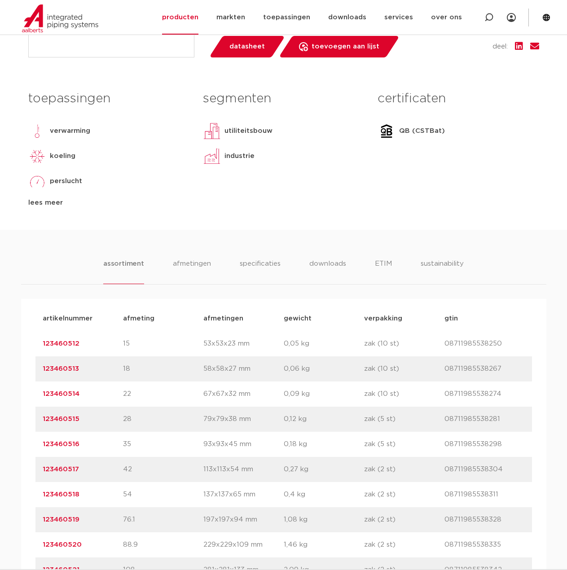
copy link "123460516"
click at [494, 20] on div at bounding box center [489, 17] width 36 height 35
paste input "123460503"
type input "123460503"
click button "Zoeken" at bounding box center [0, 0] width 0 height 0
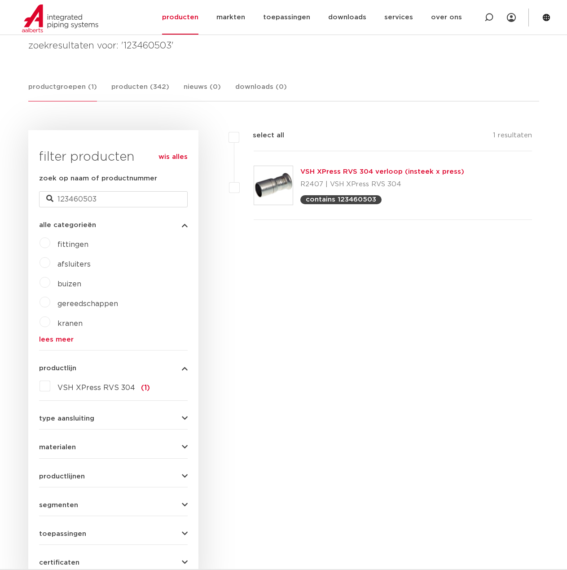
scroll to position [135, 0]
click at [320, 172] on link "VSH XPress RVS 304 verloop (insteek x press)" at bounding box center [382, 171] width 164 height 7
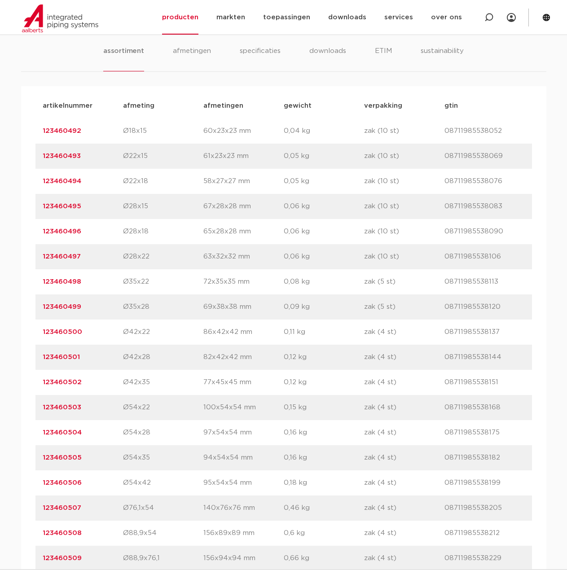
scroll to position [763, 0]
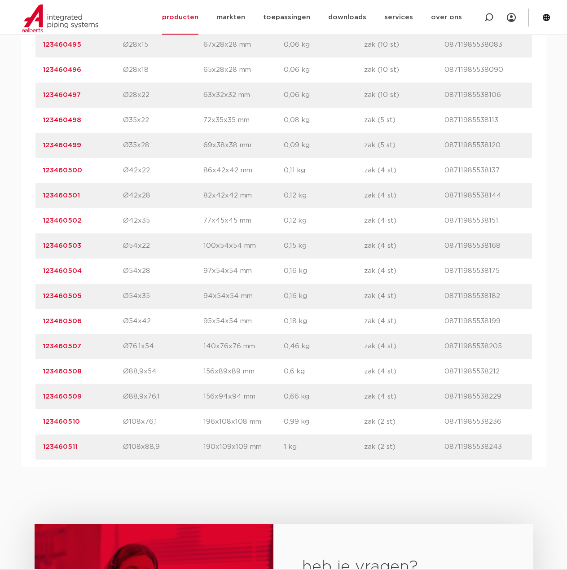
click at [152, 299] on p "Ø54x35" at bounding box center [163, 296] width 80 height 11
drag, startPoint x: 153, startPoint y: 296, endPoint x: 123, endPoint y: 297, distance: 30.5
click at [123, 297] on p "Ø54x35" at bounding box center [163, 296] width 80 height 11
click at [171, 290] on div "artikelnummer 123460505 afmeting Ø54x35 afmetingen 94x54x54 mm gewicht 0,16 kg …" at bounding box center [283, 296] width 496 height 25
drag, startPoint x: 152, startPoint y: 248, endPoint x: 122, endPoint y: 246, distance: 30.5
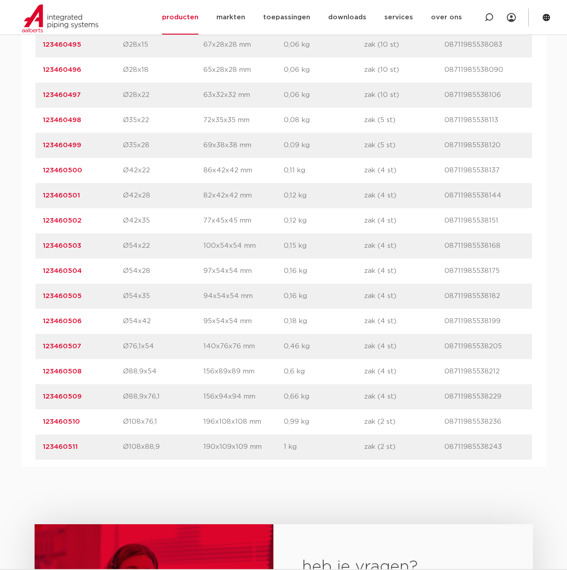
click at [122, 246] on div "artikelnummer 123460503 afmeting Ø54x22 afmetingen 100x54x54 mm gewicht 0,15 kg…" at bounding box center [283, 245] width 496 height 25
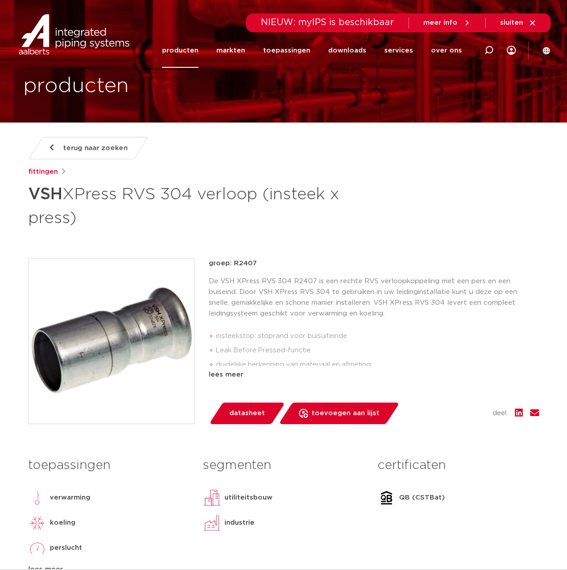
scroll to position [0, 0]
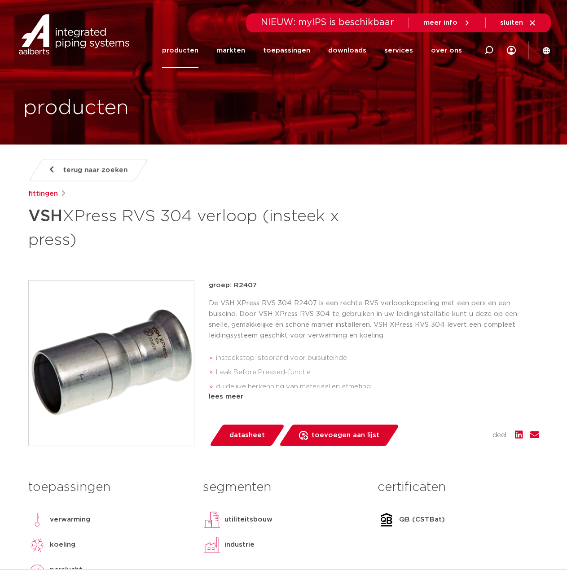
click at [309, 314] on p "De VSH XPress RVS 304 R2407 is een rechte RVS verloopkoppeling met een pers en …" at bounding box center [374, 319] width 330 height 43
click at [71, 28] on img at bounding box center [74, 34] width 115 height 40
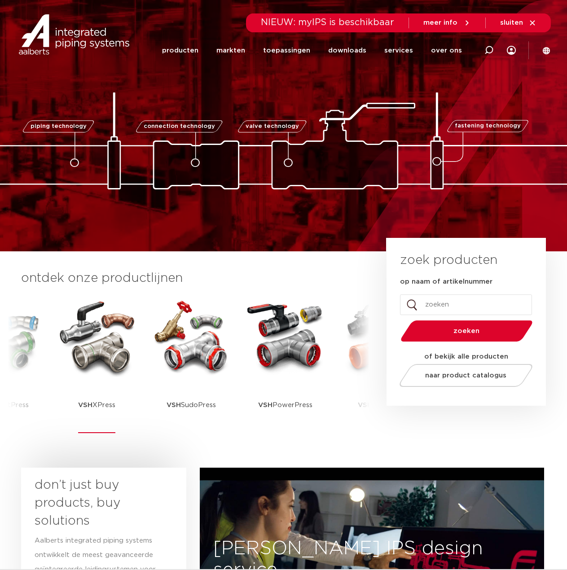
click at [92, 370] on img at bounding box center [97, 336] width 81 height 81
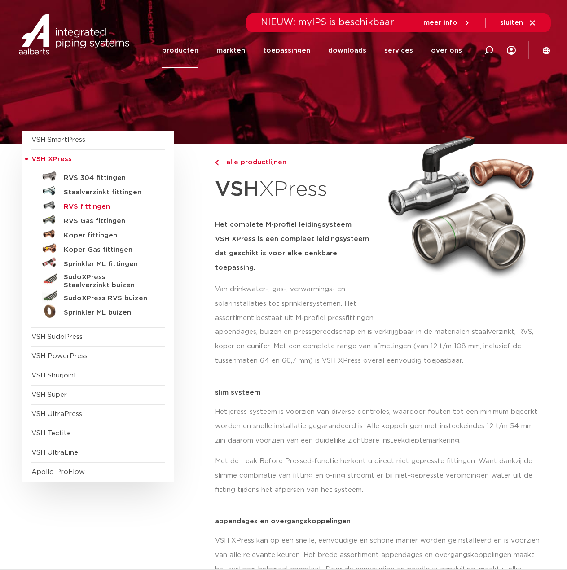
click at [88, 205] on h5 "RVS fittingen" at bounding box center [108, 207] width 89 height 8
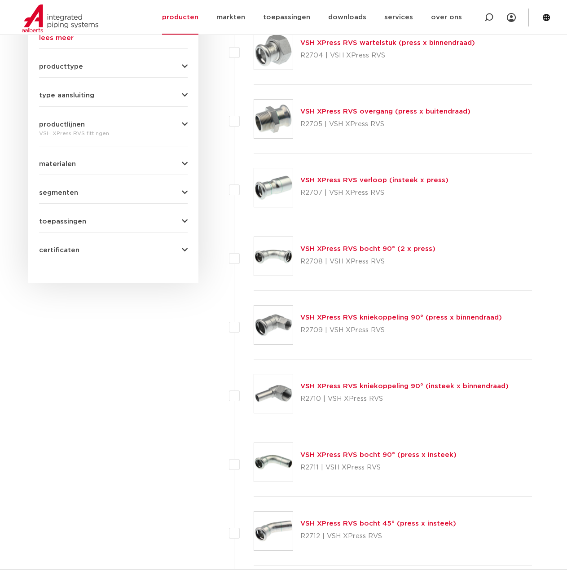
scroll to position [359, 0]
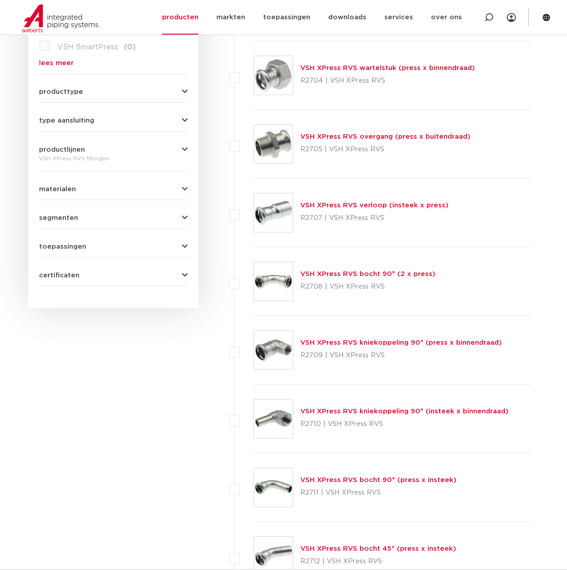
click at [325, 206] on link "VSH XPress RVS verloop (insteek x press)" at bounding box center [374, 205] width 148 height 7
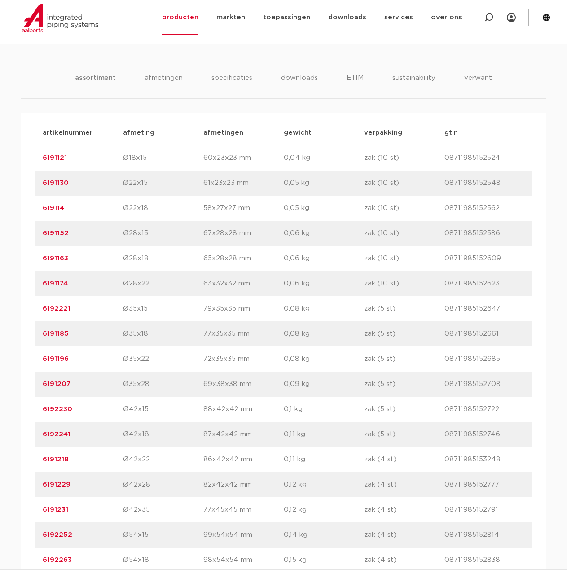
scroll to position [583, 0]
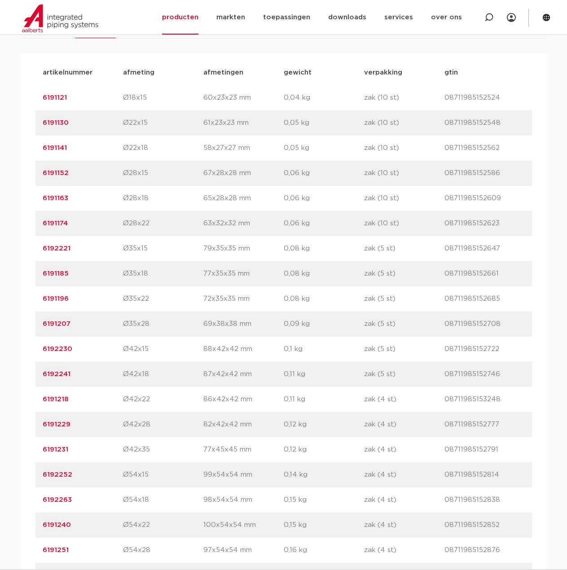
drag, startPoint x: 155, startPoint y: 469, endPoint x: 118, endPoint y: 477, distance: 37.6
click at [118, 477] on div "artikelnummer 6192252 afmeting Ø54x15 afmetingen 99x54x54 mm gewicht 0,14 kg ve…" at bounding box center [283, 474] width 496 height 25
copy div "afmeting Ø54x15"
drag, startPoint x: 167, startPoint y: 445, endPoint x: 134, endPoint y: 474, distance: 44.2
click at [167, 445] on p "Ø42x35" at bounding box center [163, 449] width 80 height 11
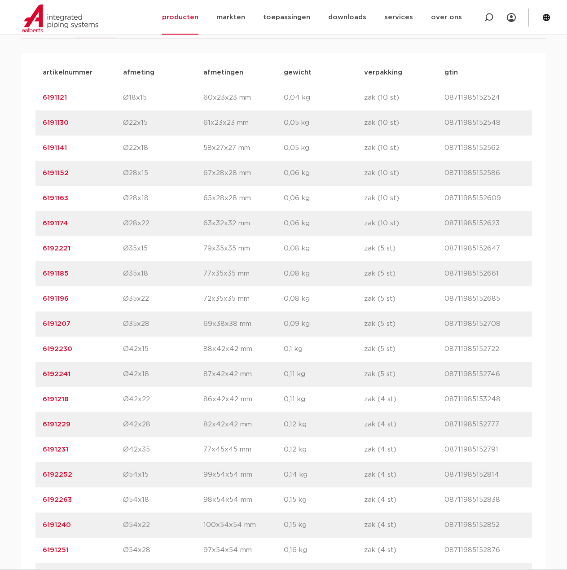
drag, startPoint x: 65, startPoint y: 475, endPoint x: 42, endPoint y: 474, distance: 22.5
click at [43, 474] on p "6192252" at bounding box center [83, 474] width 80 height 11
copy link "6192252"
click at [212, 306] on div "artikelnummer 6191196 afmeting Ø35x22 afmetingen 72x35x35 mm gewicht 0,08 kg ve…" at bounding box center [283, 298] width 496 height 25
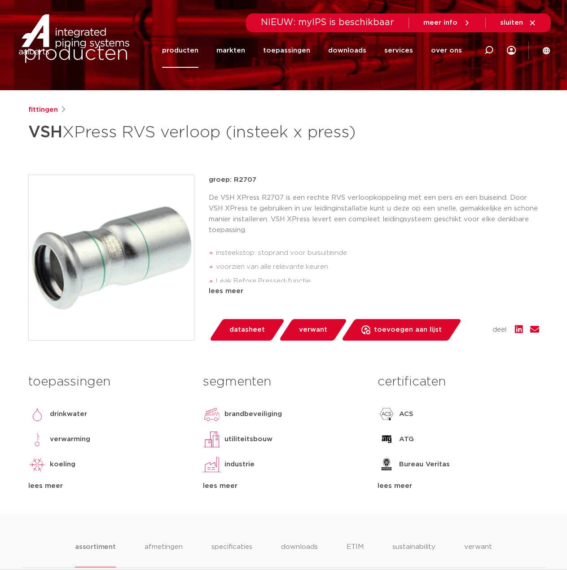
scroll to position [0, 0]
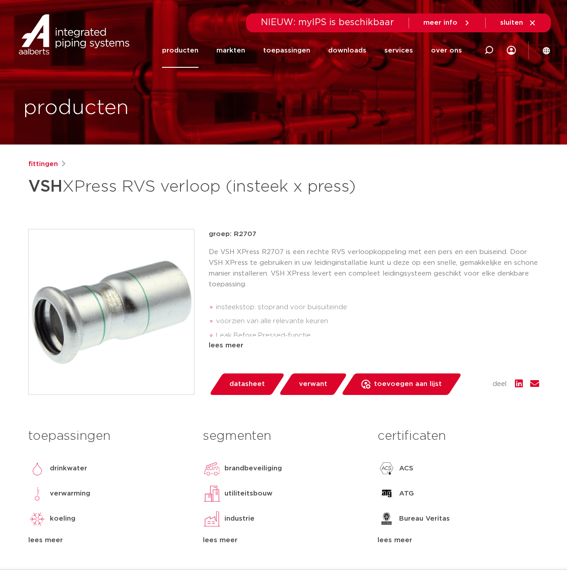
drag, startPoint x: 359, startPoint y: 189, endPoint x: 25, endPoint y: 190, distance: 334.3
click at [25, 190] on div "fittingen VSH XPress RVS verloop (insteek x press) groep: R2707 insteekstop: st…" at bounding box center [283, 363] width 525 height 408
copy h1 "VSH XPress RVS verloop (insteek x press)"
click at [234, 197] on h1 "VSH XPress RVS verloop (insteek x press)" at bounding box center [196, 186] width 337 height 27
click at [482, 48] on div at bounding box center [489, 50] width 36 height 68
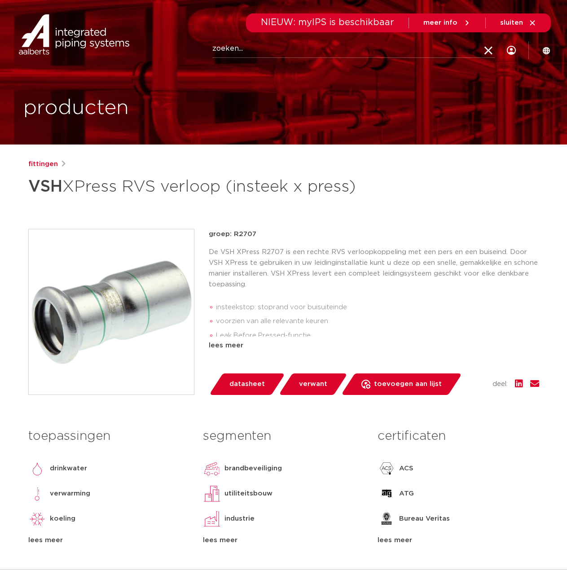
click at [487, 48] on icon at bounding box center [488, 51] width 13 height 13
click at [488, 46] on icon at bounding box center [488, 50] width 11 height 11
click at [361, 52] on input "Zoeken" at bounding box center [353, 49] width 282 height 18
paste input "123460504"
type input "123460504"
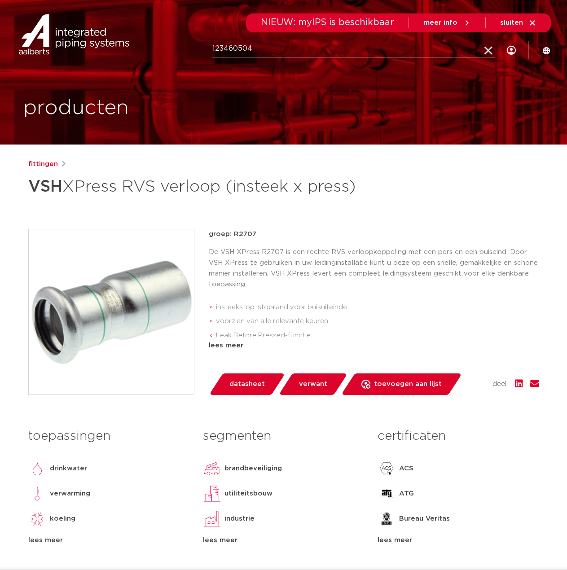
click button "Zoeken" at bounding box center [0, 0] width 0 height 0
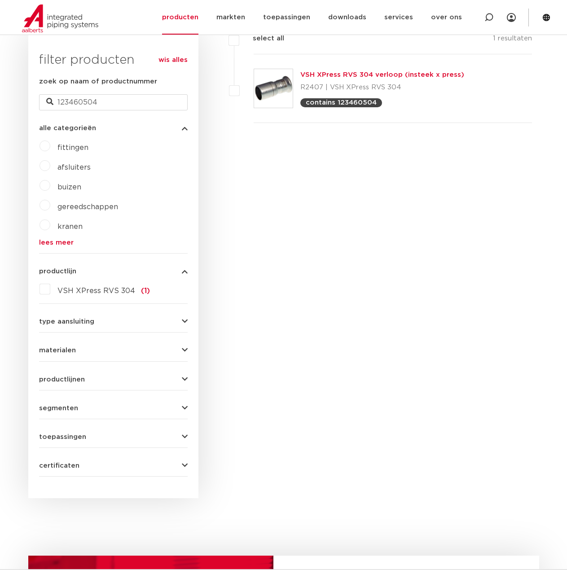
scroll to position [224, 0]
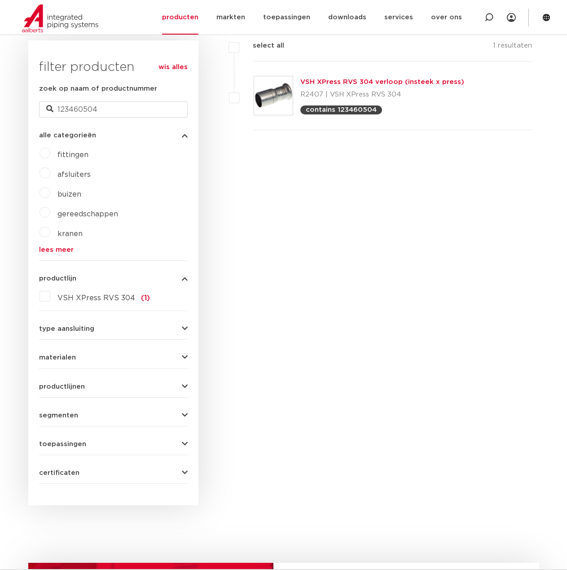
click at [360, 79] on link "VSH XPress RVS 304 verloop (insteek x press)" at bounding box center [382, 82] width 164 height 7
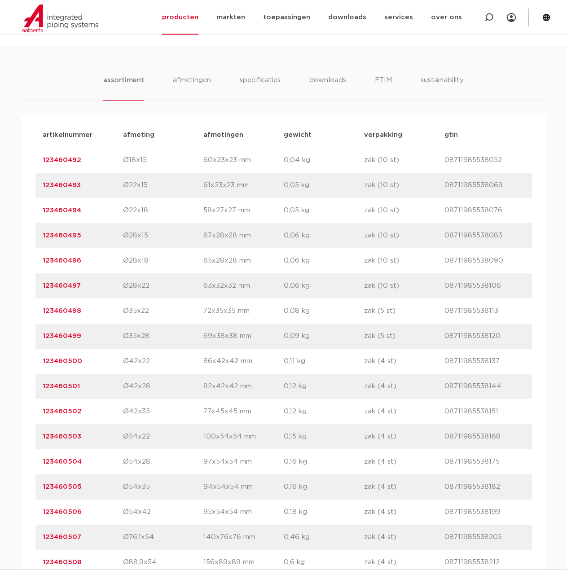
scroll to position [583, 0]
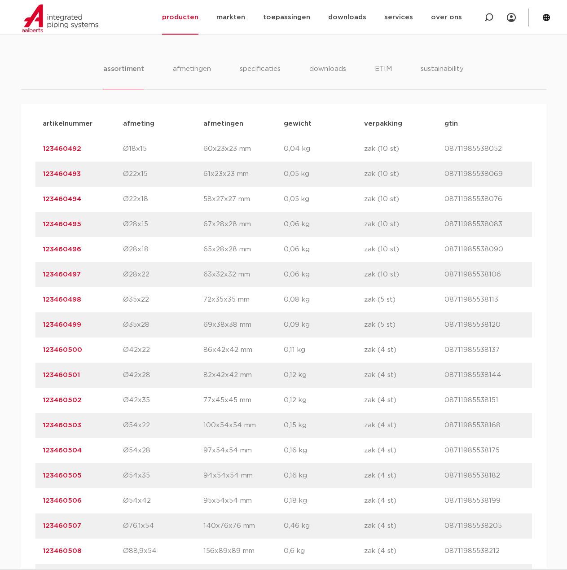
drag, startPoint x: 87, startPoint y: 476, endPoint x: 30, endPoint y: 475, distance: 57.5
click at [30, 475] on div "artikelnummer afmeting afmetingen gewicht verpakking gtin artikelnummer 1234604…" at bounding box center [283, 375] width 525 height 542
copy link "123460505"
click at [48, 74] on div "assortiment afmetingen specificaties downloads ETIM sustainability" at bounding box center [283, 77] width 525 height 26
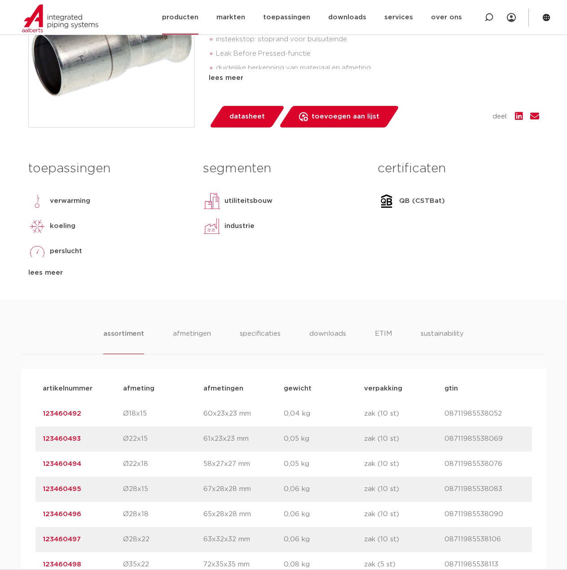
scroll to position [314, 0]
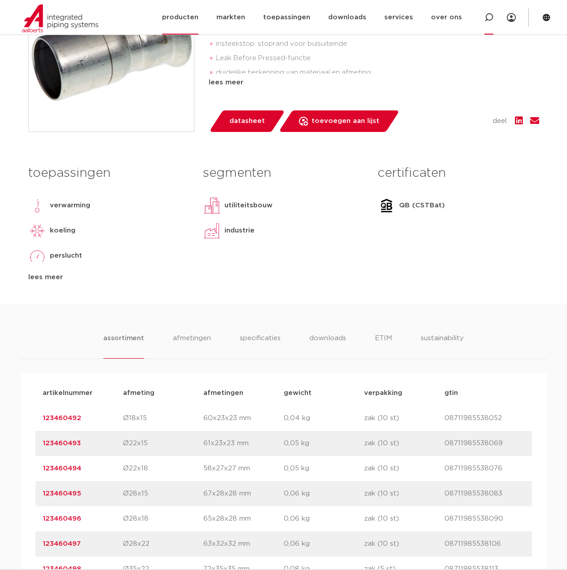
click at [488, 17] on icon at bounding box center [488, 17] width 9 height 9
paste input "123460527"
type input "123460527"
click button "Zoeken" at bounding box center [0, 0] width 0 height 0
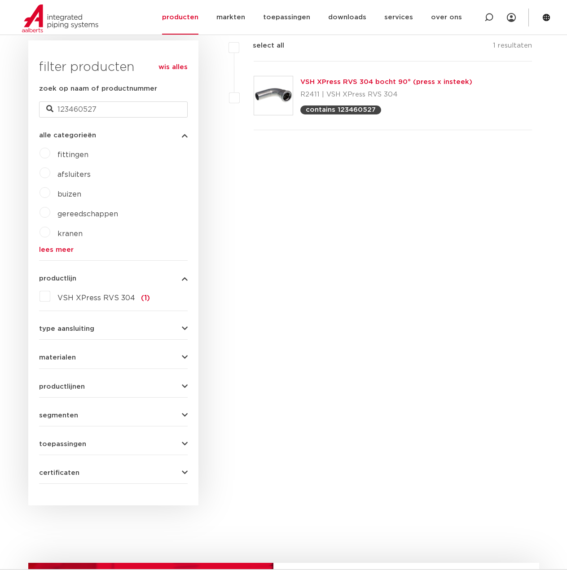
click at [329, 79] on link "VSH XPress RVS 304 bocht 90° (press x insteek)" at bounding box center [386, 82] width 172 height 7
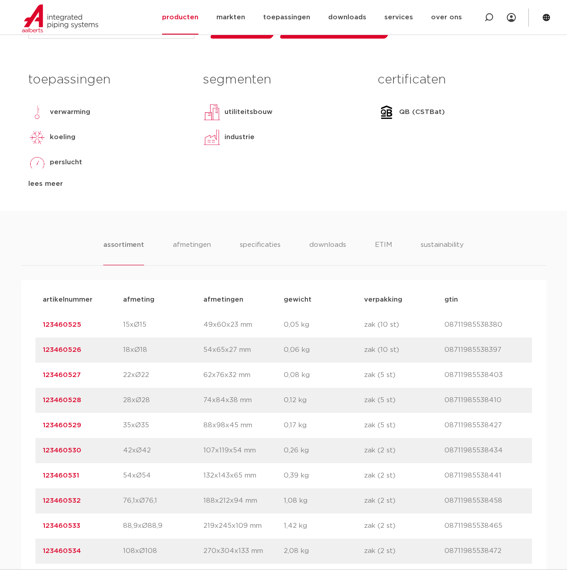
scroll to position [494, 0]
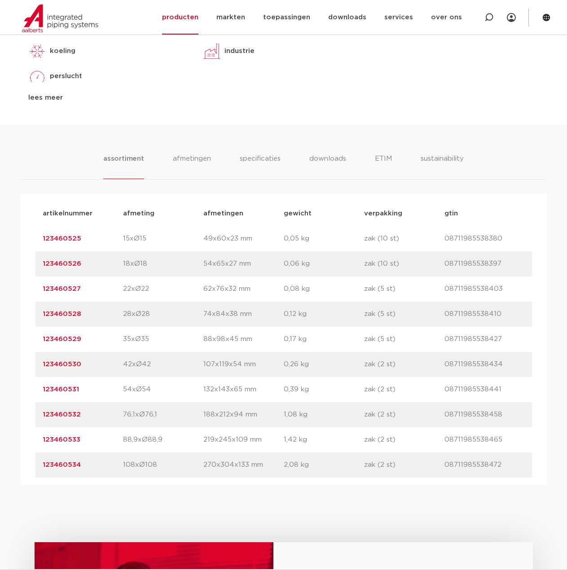
drag, startPoint x: 91, startPoint y: 337, endPoint x: 34, endPoint y: 339, distance: 56.6
click at [34, 339] on div "artikelnummer afmeting afmetingen gewicht verpakking gtin artikelnummer 1234605…" at bounding box center [283, 339] width 525 height 291
copy link "123460529"
click at [202, 130] on div "assortiment afmetingen specificaties downloads ETIM sustainability assortiment …" at bounding box center [283, 305] width 567 height 360
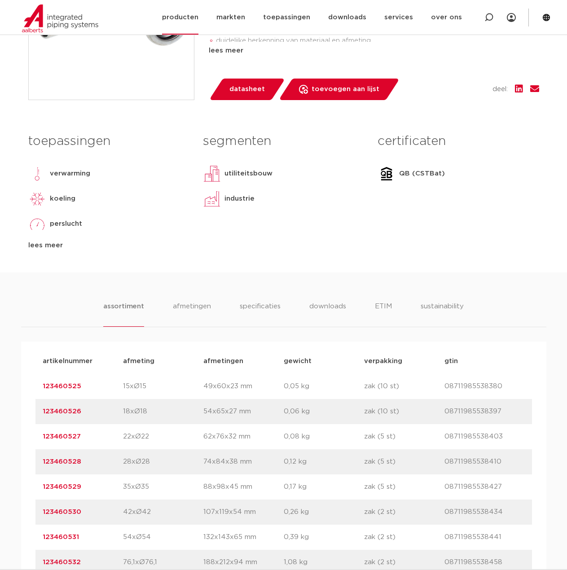
scroll to position [269, 0]
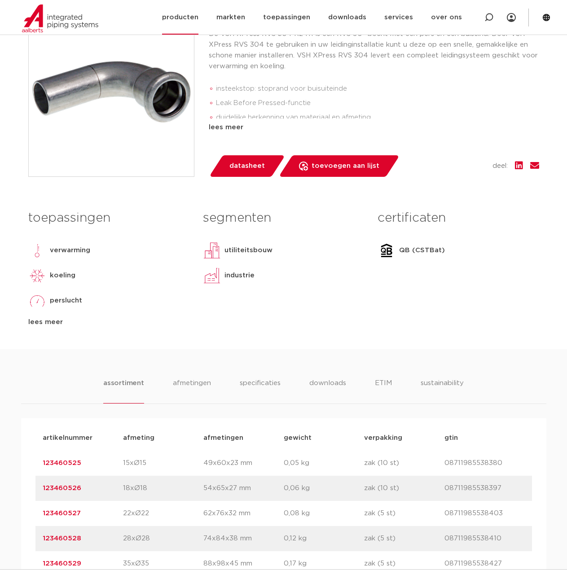
click at [71, 9] on img at bounding box center [60, 18] width 76 height 28
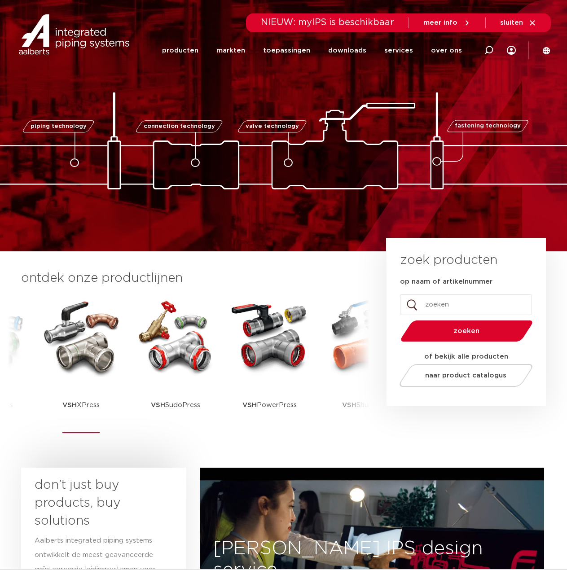
click at [96, 348] on img at bounding box center [81, 336] width 81 height 81
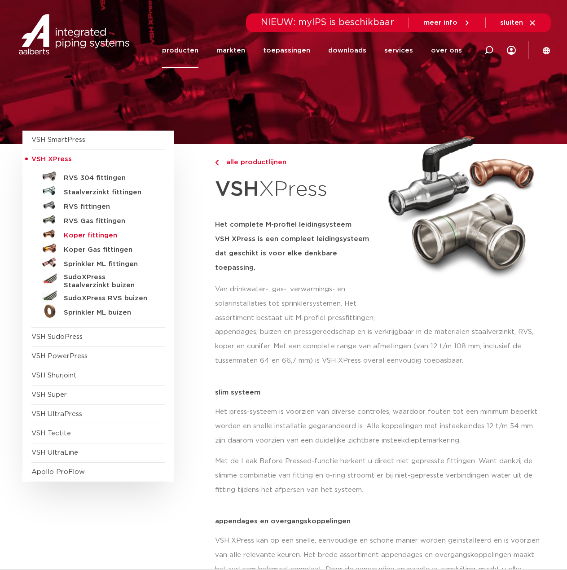
click at [94, 233] on h5 "Koper fittingen" at bounding box center [108, 236] width 89 height 8
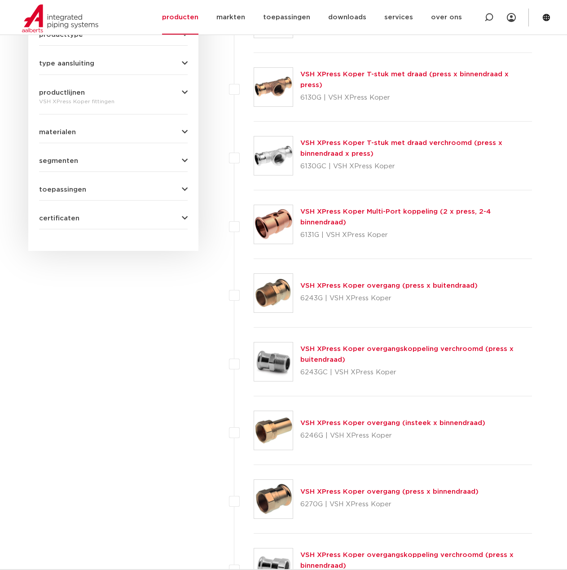
scroll to position [449, 0]
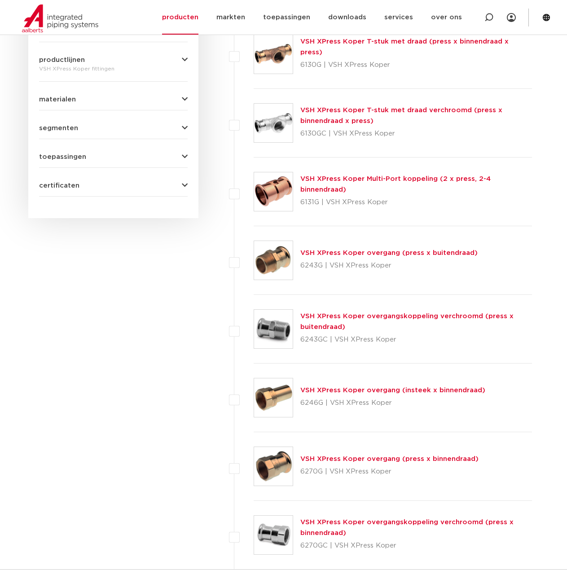
click at [319, 387] on link "VSH XPress Koper overgang (insteek x binnendraad)" at bounding box center [392, 390] width 185 height 7
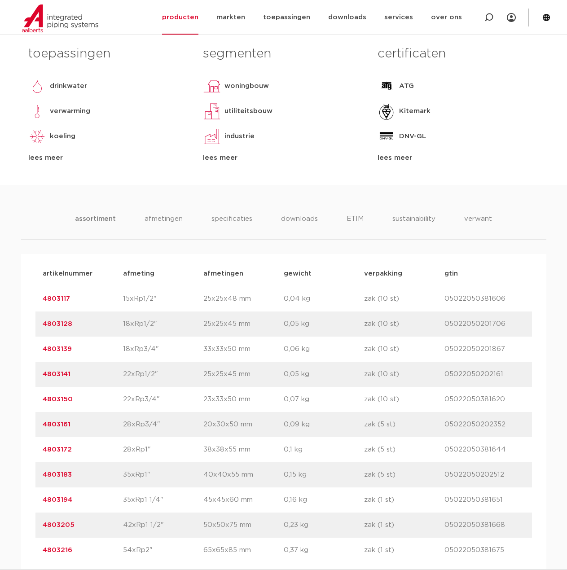
scroll to position [583, 0]
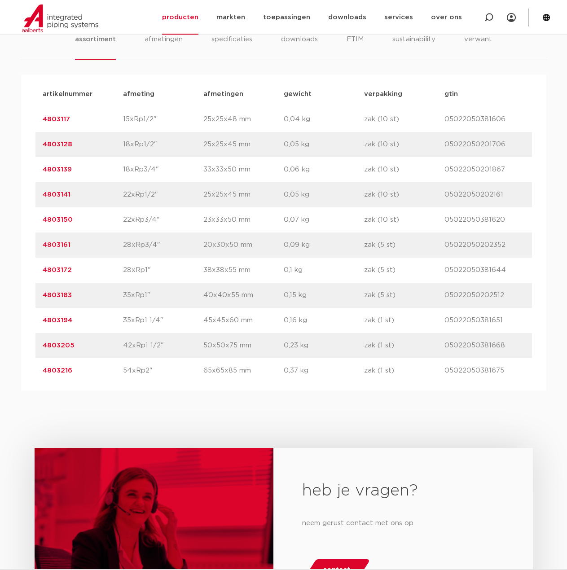
click at [163, 308] on div "artikelnummer 4803194 afmeting 35xRp1 1/4" afmetingen 45x45x60 mm gewicht 0,16 …" at bounding box center [283, 320] width 496 height 25
drag, startPoint x: 150, startPoint y: 292, endPoint x: 122, endPoint y: 298, distance: 29.5
click at [122, 298] on div "artikelnummer 4803183 afmeting 35xRp1" afmetingen 40x40x55 mm gewicht 0,15 kg v…" at bounding box center [283, 295] width 496 height 25
copy div "afmeting 35xRp1""
drag, startPoint x: 220, startPoint y: 307, endPoint x: 158, endPoint y: 303, distance: 62.1
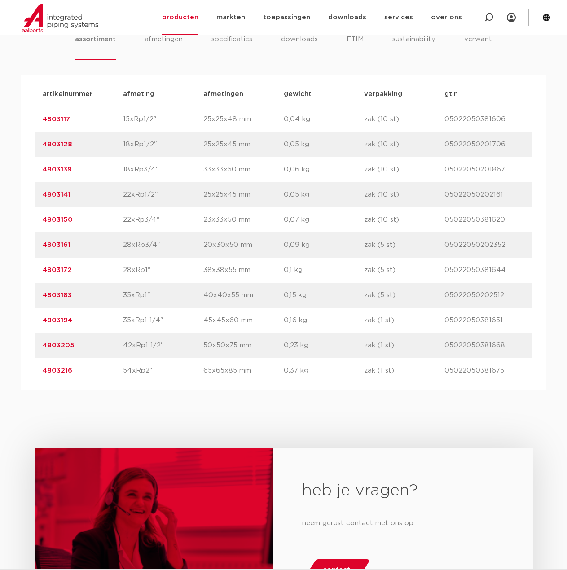
click at [220, 307] on div "artikelnummer 4803183 afmeting 35xRp1" afmetingen 40x40x55 mm gewicht 0,15 kg v…" at bounding box center [283, 295] width 496 height 25
drag, startPoint x: 79, startPoint y: 294, endPoint x: 42, endPoint y: 293, distance: 37.2
click at [42, 293] on div "artikelnummer 4803183 afmeting 35xRp1" afmetingen 40x40x55 mm gewicht 0,15 kg v…" at bounding box center [283, 295] width 496 height 25
copy link "4803183"
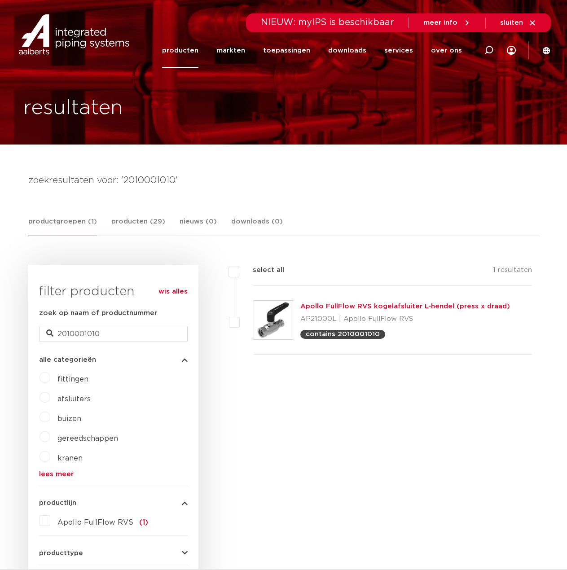
click at [334, 308] on link "Apollo FullFlow RVS kogelafsluiter L-hendel (press x draad)" at bounding box center [405, 306] width 210 height 7
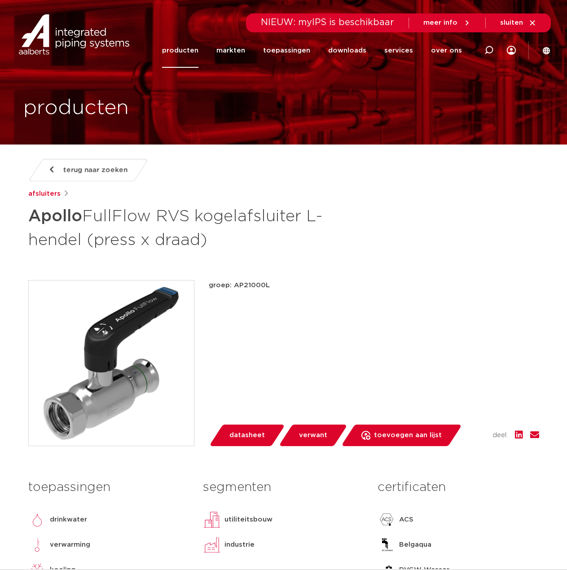
drag, startPoint x: 34, startPoint y: 215, endPoint x: 206, endPoint y: 242, distance: 174.4
click at [206, 242] on h1 "Apollo FullFlow RVS kogelafsluiter L-hendel (press x draad)" at bounding box center [196, 227] width 337 height 48
copy h1 "Apollo FullFlow RVS kogelafsluiter L-hendel (press x draad)"
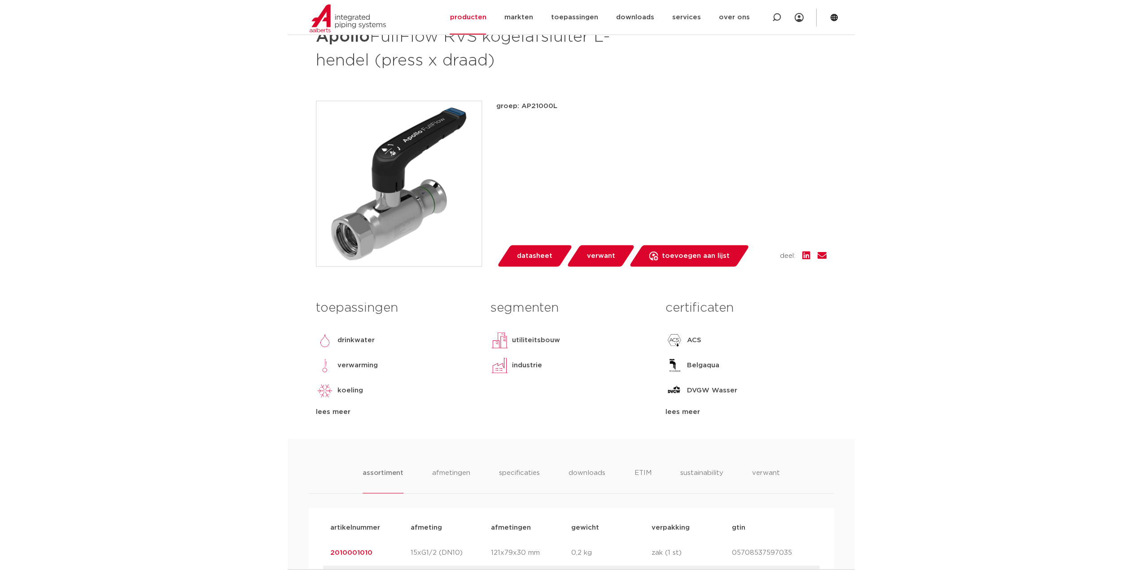
scroll to position [404, 0]
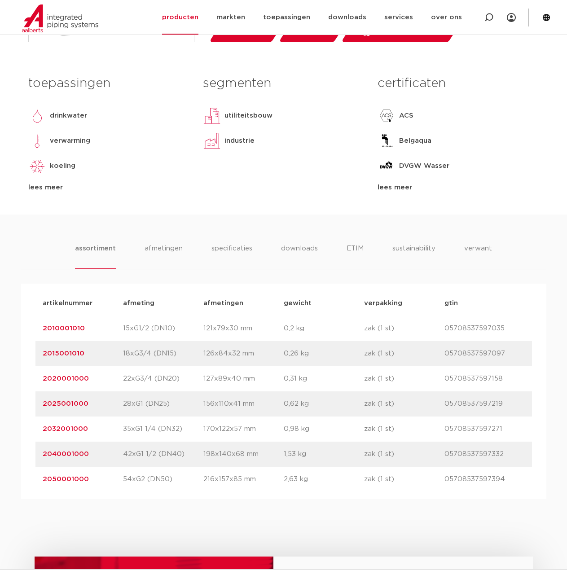
click at [166, 358] on p "18xG3/4 (DN15)" at bounding box center [163, 353] width 80 height 11
drag, startPoint x: 175, startPoint y: 327, endPoint x: 125, endPoint y: 331, distance: 50.4
click at [125, 331] on p "15xG1/2 (DN10)" at bounding box center [163, 328] width 80 height 11
click at [178, 327] on p "15xG1/2 (DN10)" at bounding box center [163, 328] width 80 height 11
drag, startPoint x: 172, startPoint y: 328, endPoint x: 106, endPoint y: 333, distance: 66.6
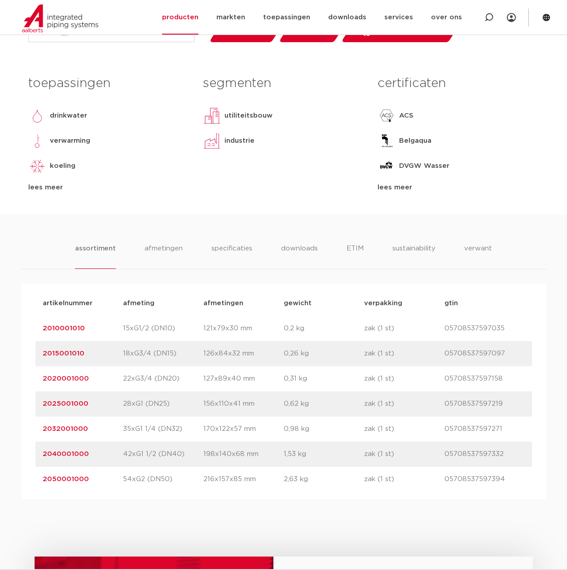
click at [106, 333] on div "artikelnummer 2010001010 afmeting 15xG1/2 (DN10) afmetingen 121x79x30 mm gewich…" at bounding box center [283, 328] width 496 height 25
copy div "afmeting 15xG1/2 (DN10"
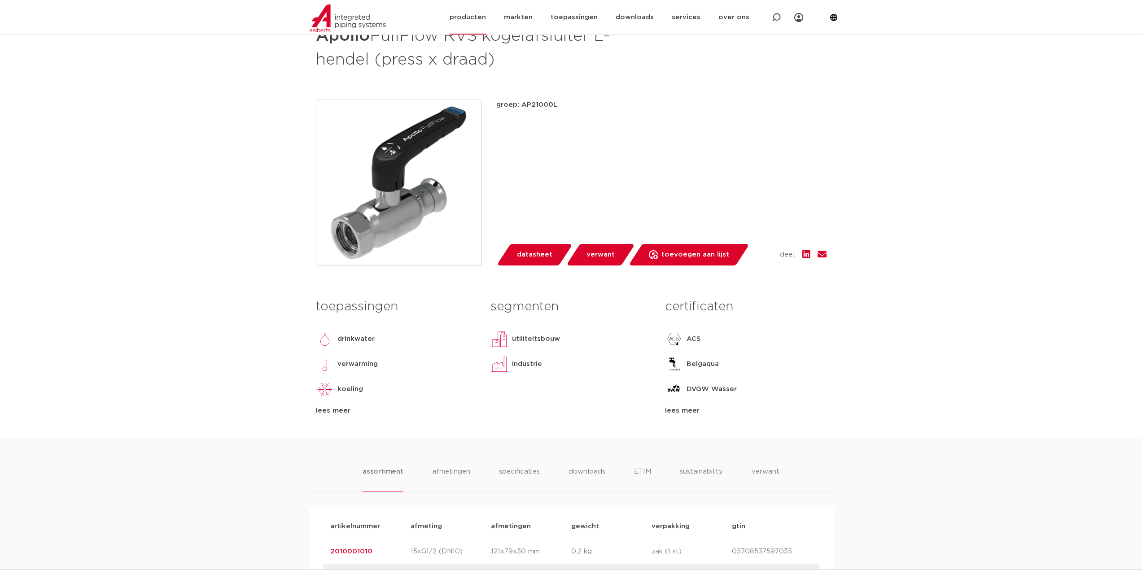
scroll to position [180, 0]
click at [566, 19] on icon at bounding box center [776, 17] width 9 height 9
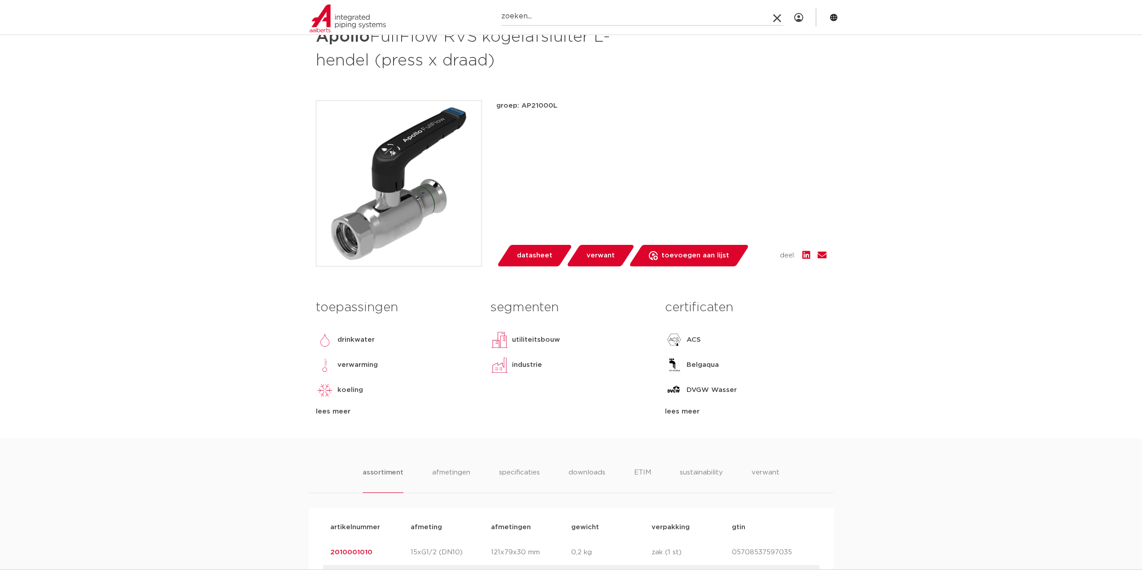
paste input "123460584"
type input "123460584"
click button "Zoeken" at bounding box center [0, 0] width 0 height 0
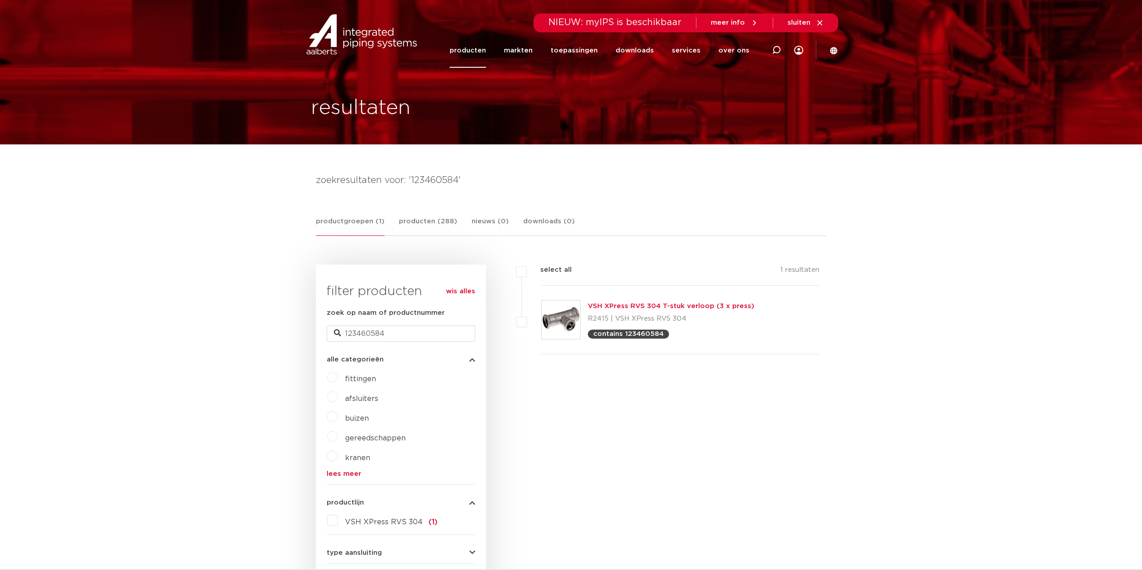
click at [682, 304] on link "VSH XPress RVS 304 T-stuk verloop (3 x press)" at bounding box center [671, 306] width 166 height 7
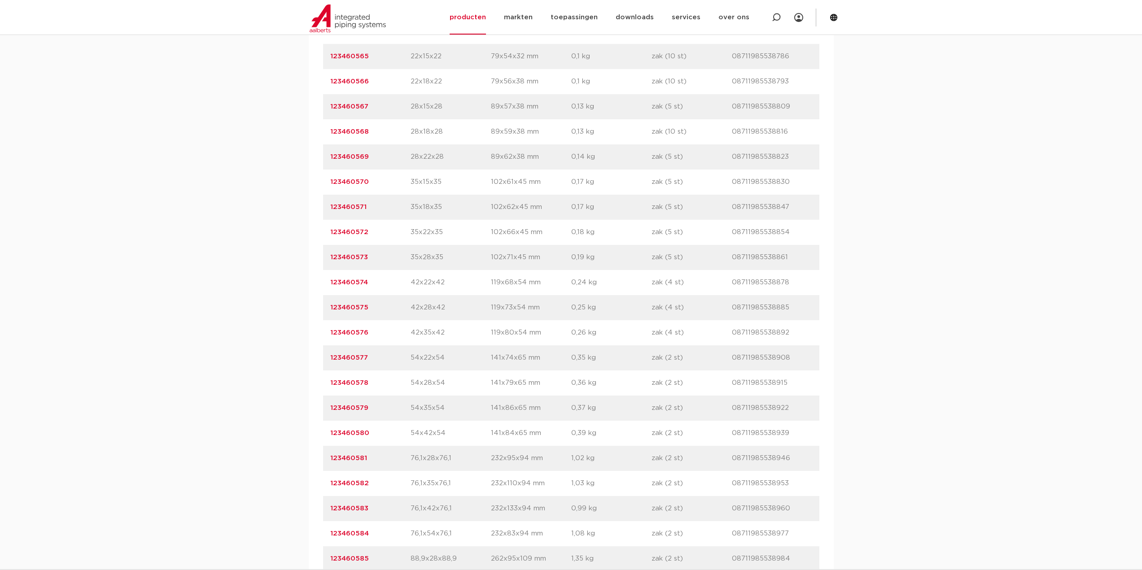
scroll to position [718, 0]
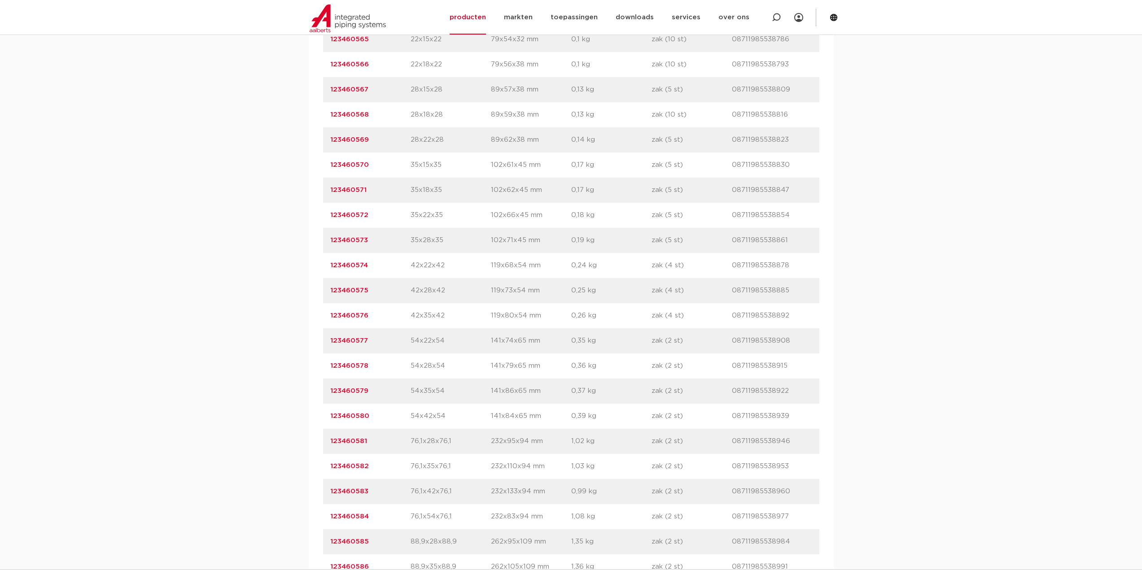
click at [383, 466] on p "123460582" at bounding box center [370, 466] width 80 height 11
drag, startPoint x: 380, startPoint y: 515, endPoint x: 323, endPoint y: 517, distance: 57.5
click at [323, 517] on div "artikelnummer 123460584 afmeting 76,1x54x76,1 afmetingen 232x83x94 mm gewicht 1…" at bounding box center [571, 516] width 496 height 25
copy link "123460584"
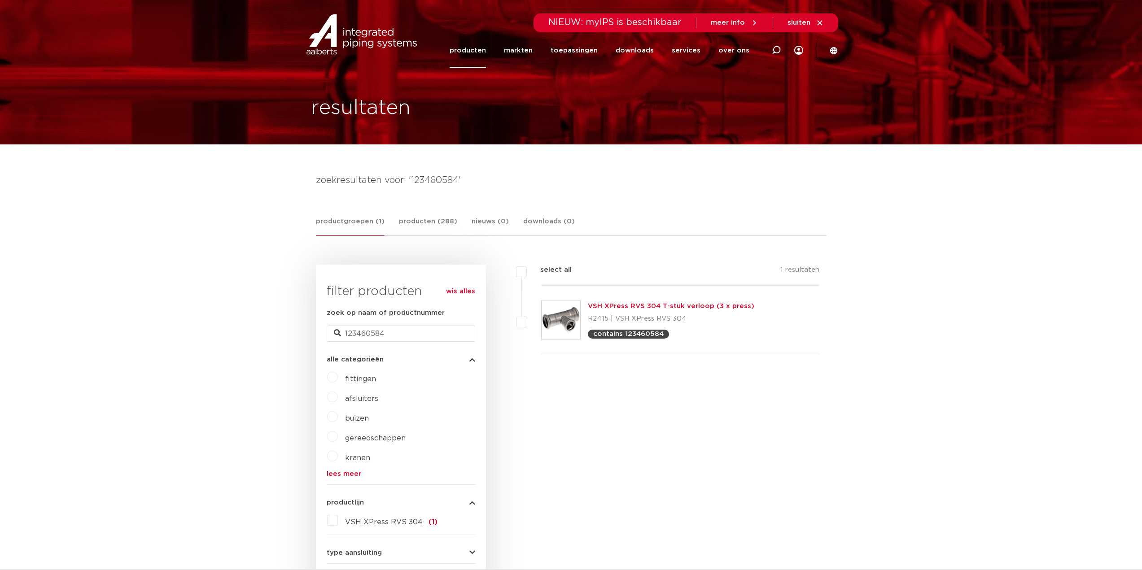
click at [779, 48] on icon at bounding box center [776, 50] width 9 height 9
paste input "123460561"
type input "123460561"
click button "Zoeken" at bounding box center [0, 0] width 0 height 0
click at [668, 305] on link "VSH XPress RVS 304 T-stuk (3 x press)" at bounding box center [656, 306] width 137 height 7
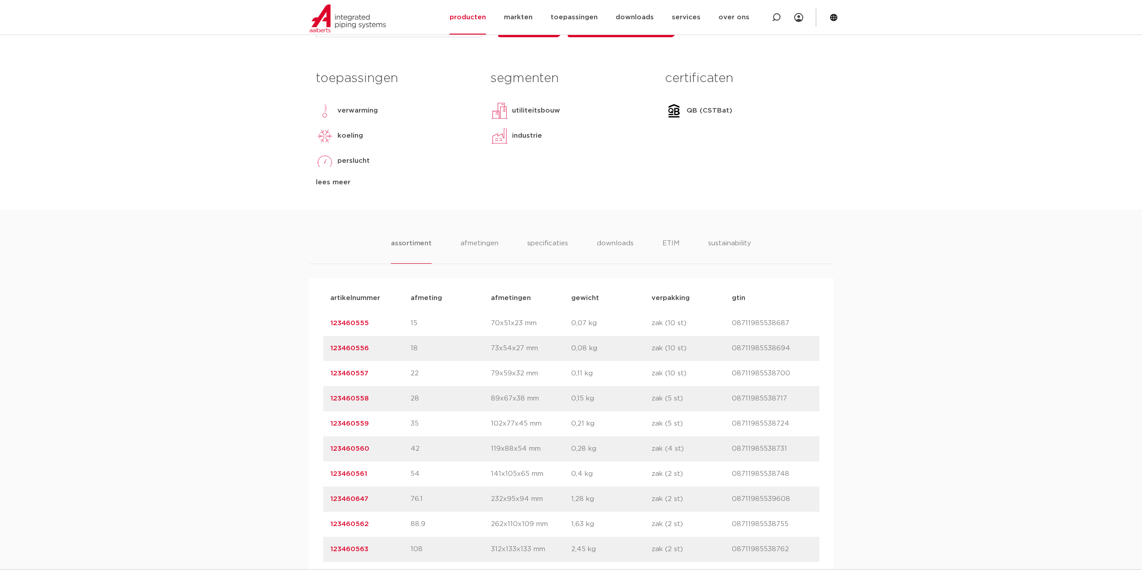
scroll to position [449, 0]
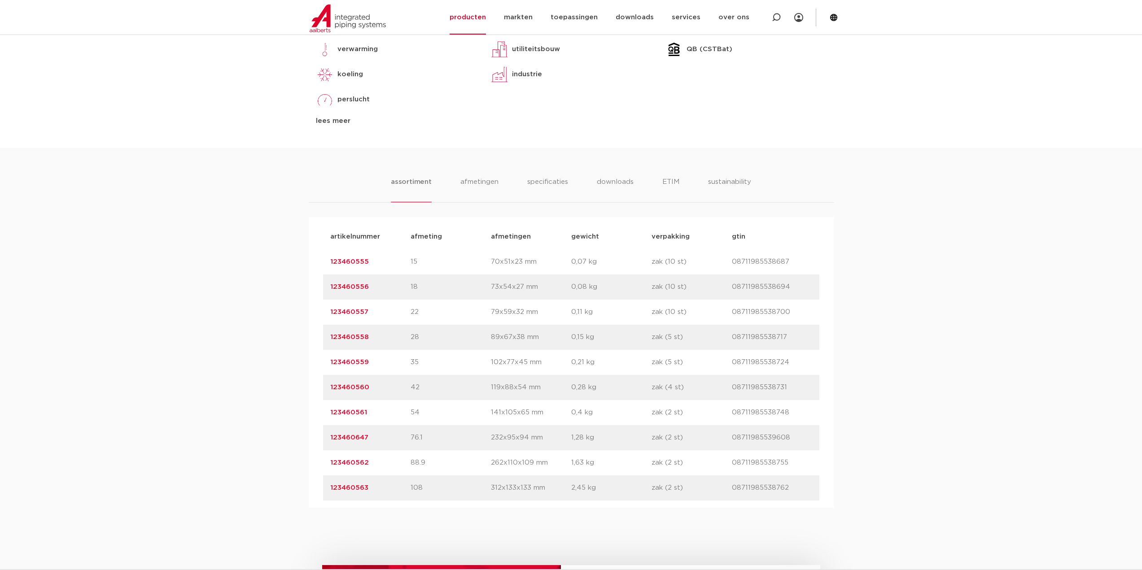
drag, startPoint x: 371, startPoint y: 413, endPoint x: 320, endPoint y: 413, distance: 50.7
click at [320, 413] on div "artikelnummer afmeting [GEOGRAPHIC_DATA] gewicht verpakking gtin artikelnummer …" at bounding box center [571, 362] width 525 height 291
click at [184, 249] on div "assortiment [GEOGRAPHIC_DATA] specificaties downloads ETIM sustainability assor…" at bounding box center [571, 328] width 1142 height 360
click at [242, 423] on div "assortiment [GEOGRAPHIC_DATA] specificaties downloads ETIM sustainability assor…" at bounding box center [571, 328] width 1142 height 360
